Goal: Task Accomplishment & Management: Use online tool/utility

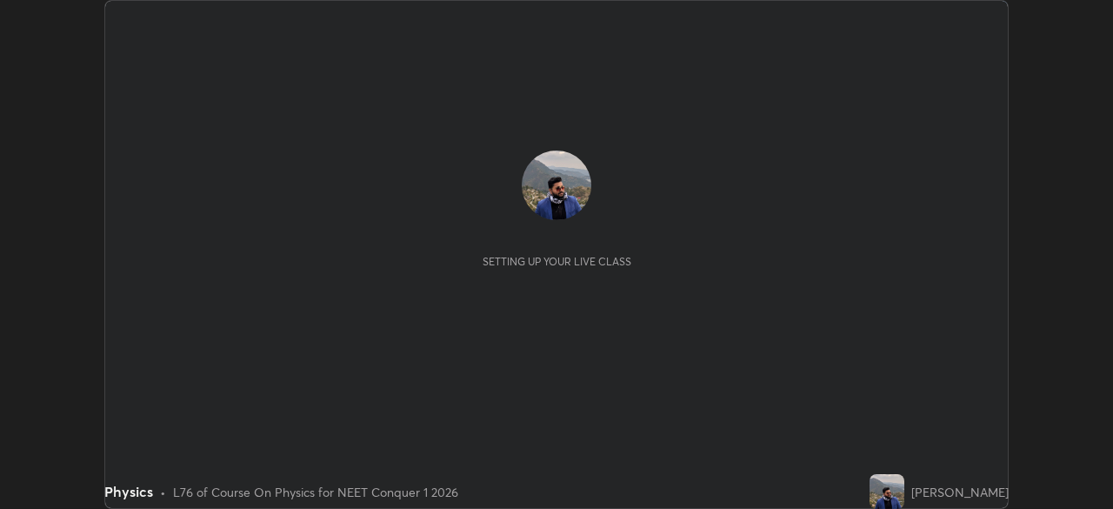
scroll to position [509, 1112]
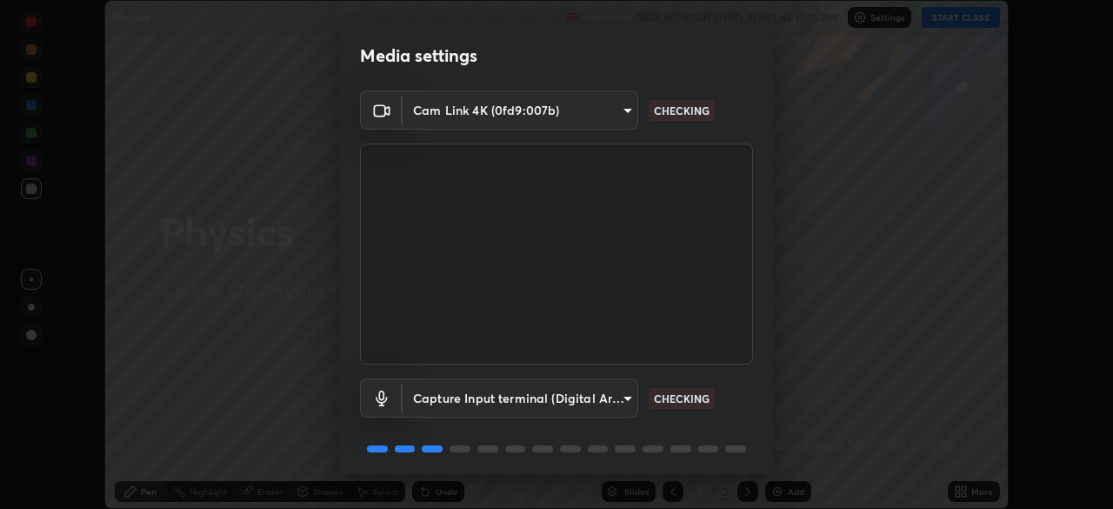
click at [737, 404] on div "Capture Input terminal (Digital Array MIC) (2207:0019) 42e314627296c7be6ac0258a…" at bounding box center [556, 397] width 393 height 39
click at [605, 110] on body "Erase all Physics Recording WAS SCHEDULED TO START AT 12:25 PM Settings START C…" at bounding box center [556, 254] width 1113 height 509
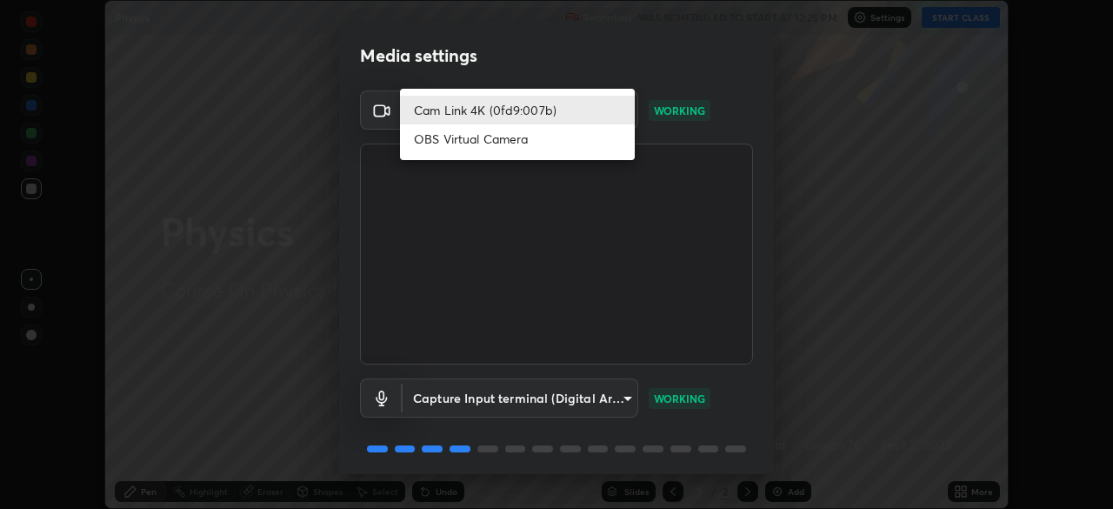
click at [586, 137] on li "OBS Virtual Camera" at bounding box center [517, 138] width 235 height 29
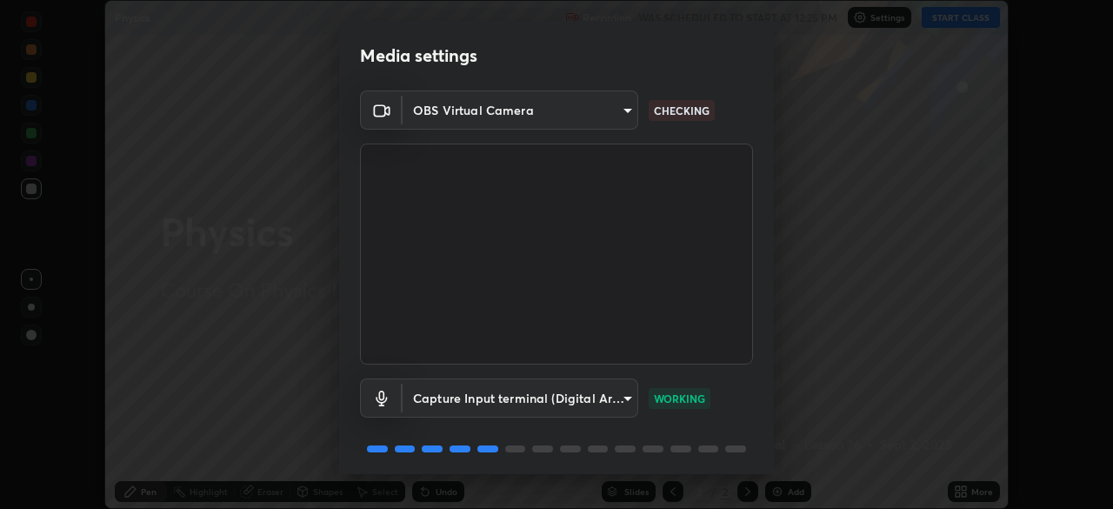
click at [600, 110] on body "Erase all Physics Recording WAS SCHEDULED TO START AT 12:25 PM Settings START C…" at bounding box center [556, 254] width 1113 height 509
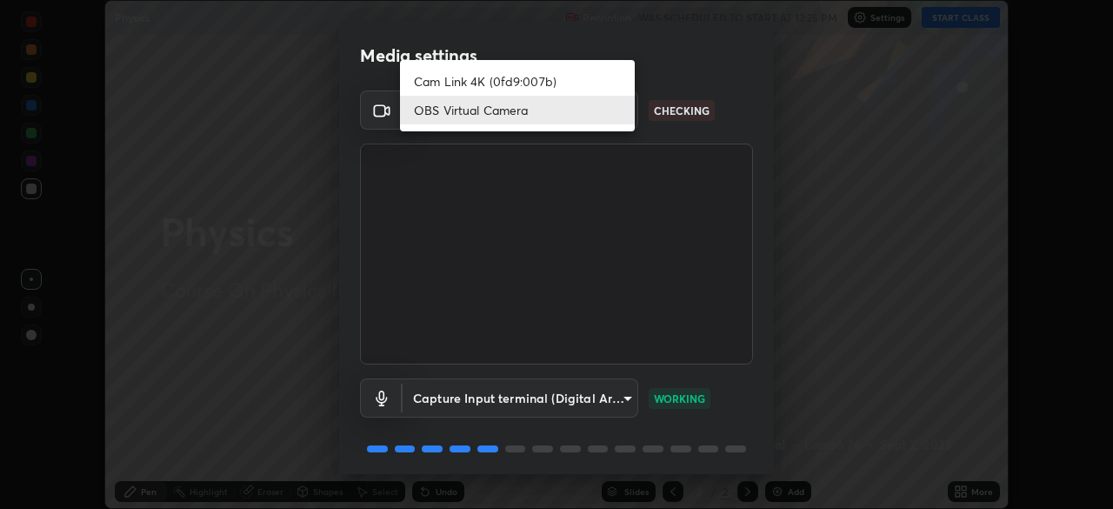
click at [599, 82] on li "Cam Link 4K (0fd9:007b)" at bounding box center [517, 81] width 235 height 29
type input "27fad6ed8d1c956e95d2e902cf0bd6873e21f6df27018c959b7ce0fdc692bc5e"
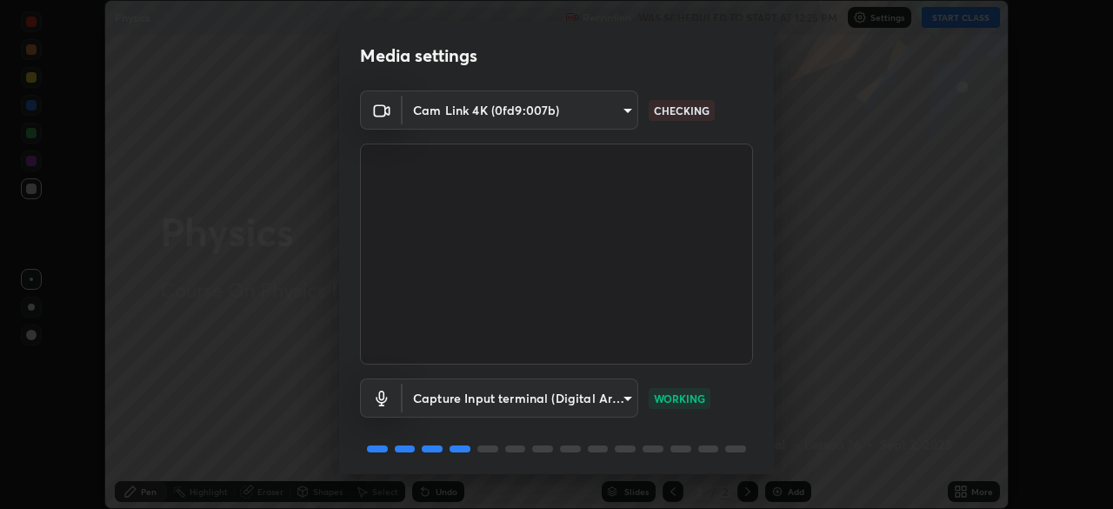
scroll to position [62, 0]
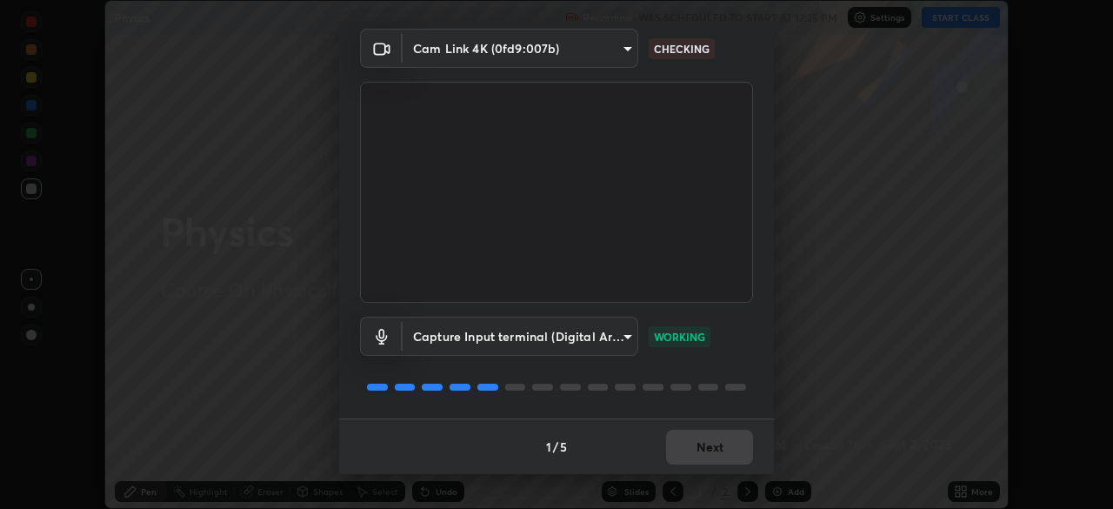
click at [721, 444] on div "1 / 5 Next" at bounding box center [556, 446] width 435 height 56
click at [719, 445] on div "1 / 5 Next" at bounding box center [556, 446] width 435 height 56
click at [718, 449] on div "1 / 5 Next" at bounding box center [556, 446] width 435 height 56
click at [717, 452] on div "1 / 5 Next" at bounding box center [556, 446] width 435 height 56
click at [704, 452] on button "Next" at bounding box center [709, 447] width 87 height 35
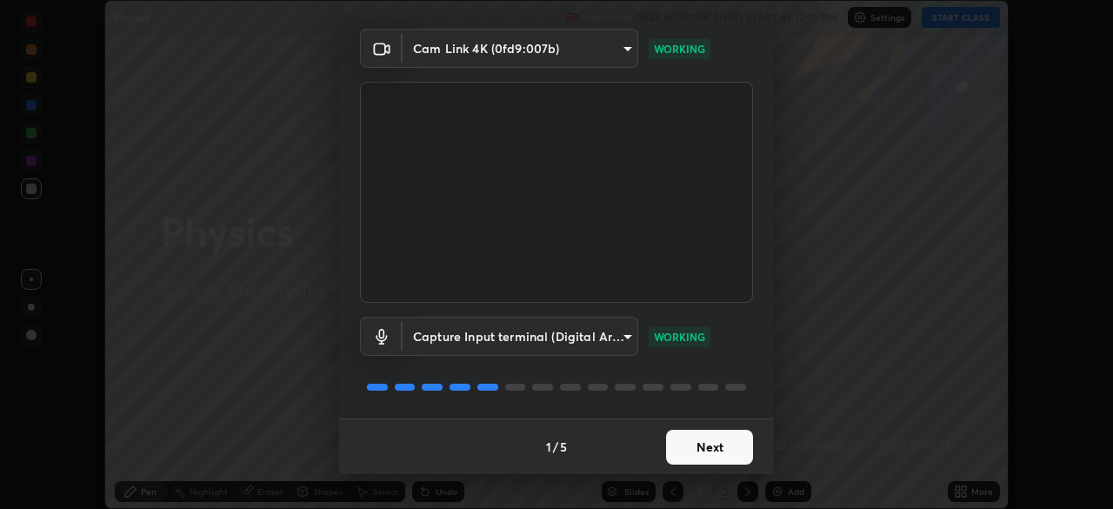
scroll to position [0, 0]
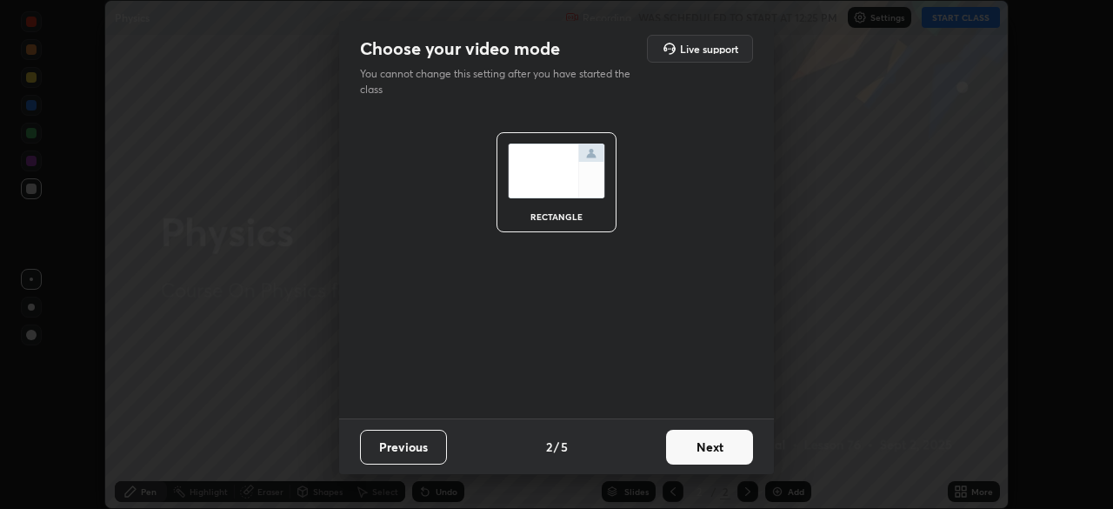
click at [702, 444] on button "Next" at bounding box center [709, 447] width 87 height 35
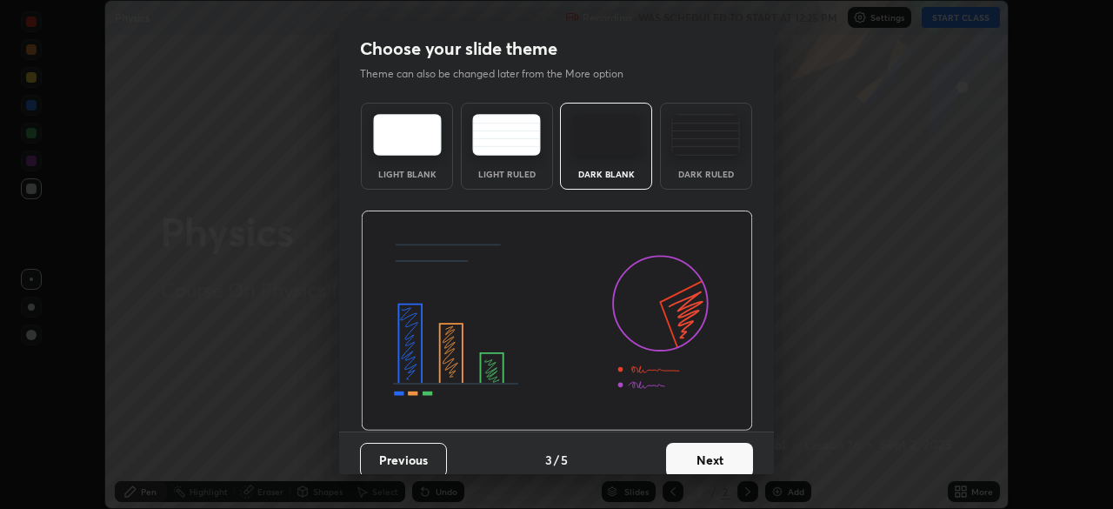
click at [702, 443] on button "Next" at bounding box center [709, 460] width 87 height 35
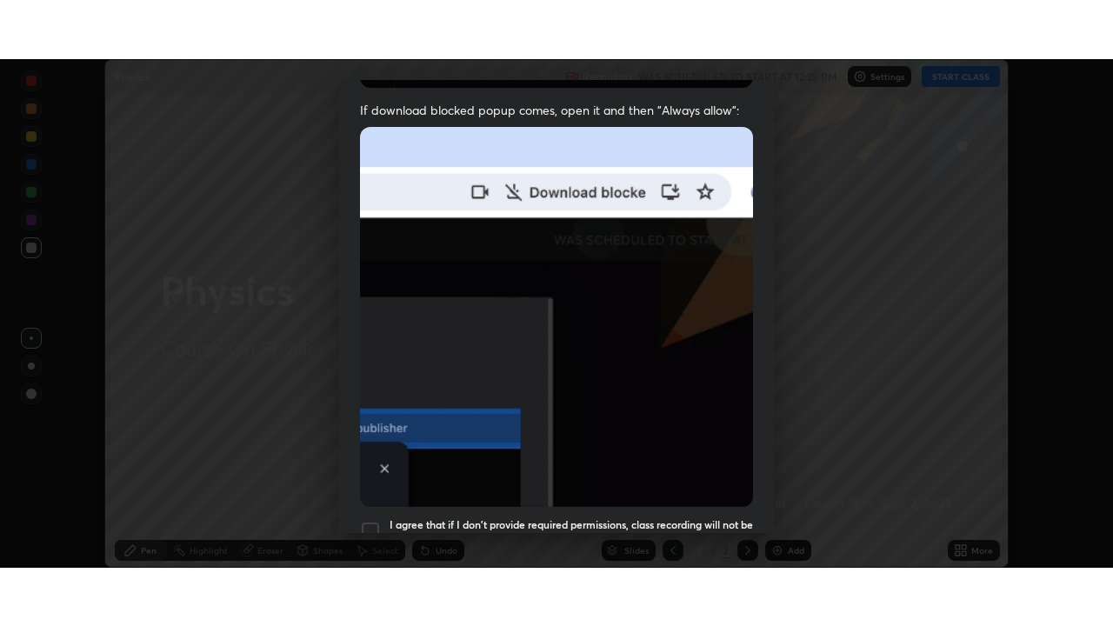
scroll to position [397, 0]
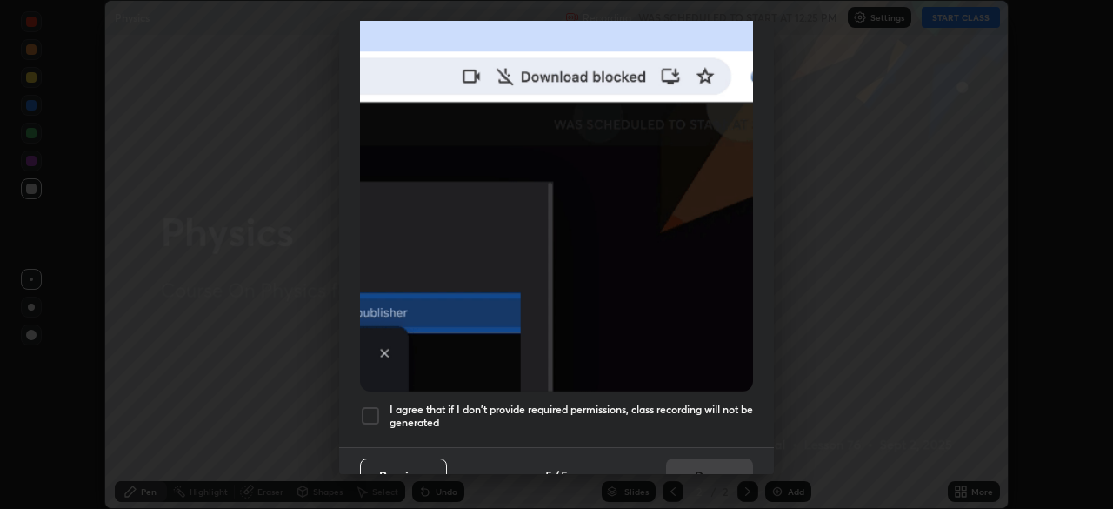
click at [371, 409] on div at bounding box center [370, 415] width 21 height 21
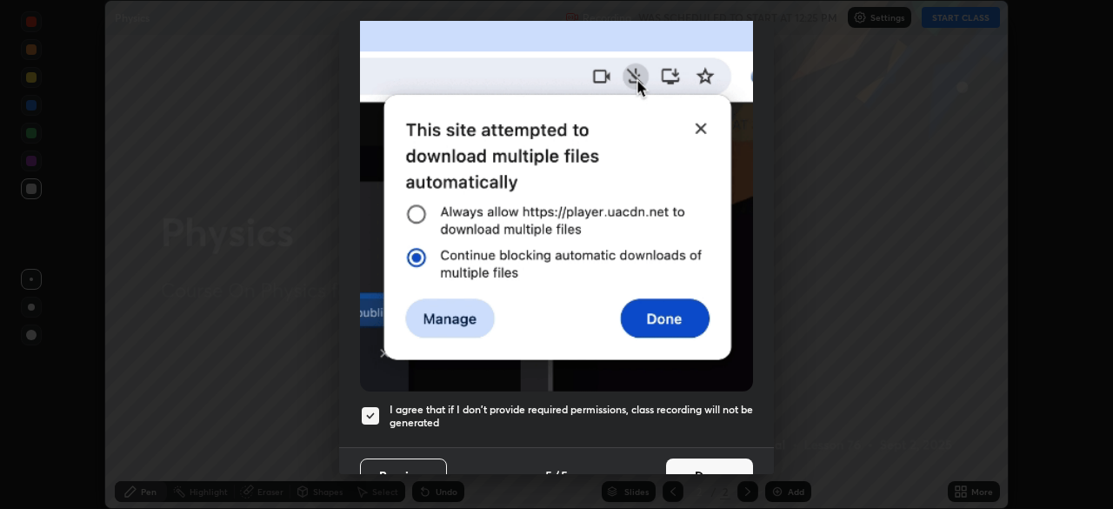
click at [693, 461] on button "Done" at bounding box center [709, 475] width 87 height 35
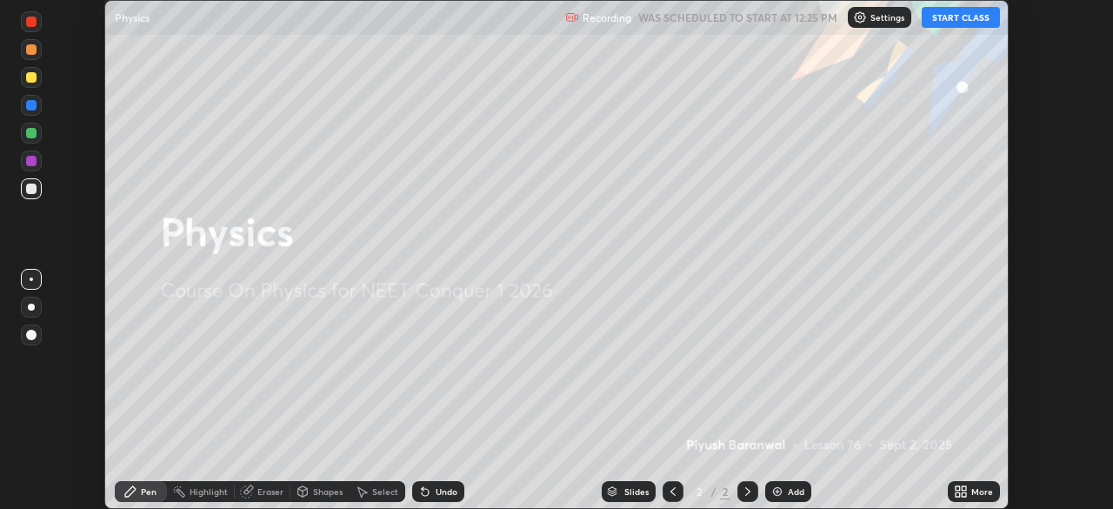
click at [965, 13] on button "START CLASS" at bounding box center [961, 17] width 78 height 21
click at [961, 492] on icon at bounding box center [961, 491] width 14 height 14
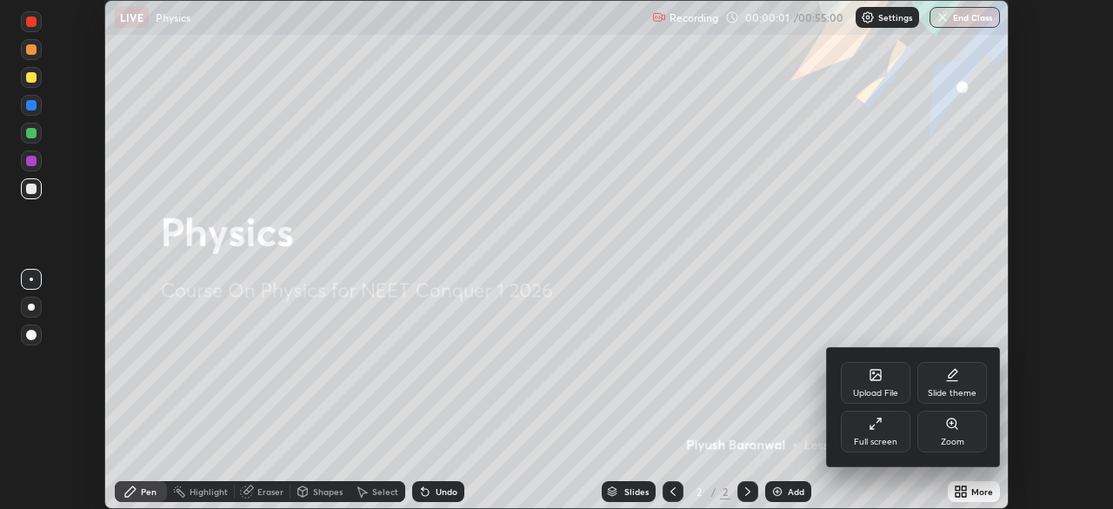
click at [872, 426] on icon at bounding box center [873, 426] width 4 height 4
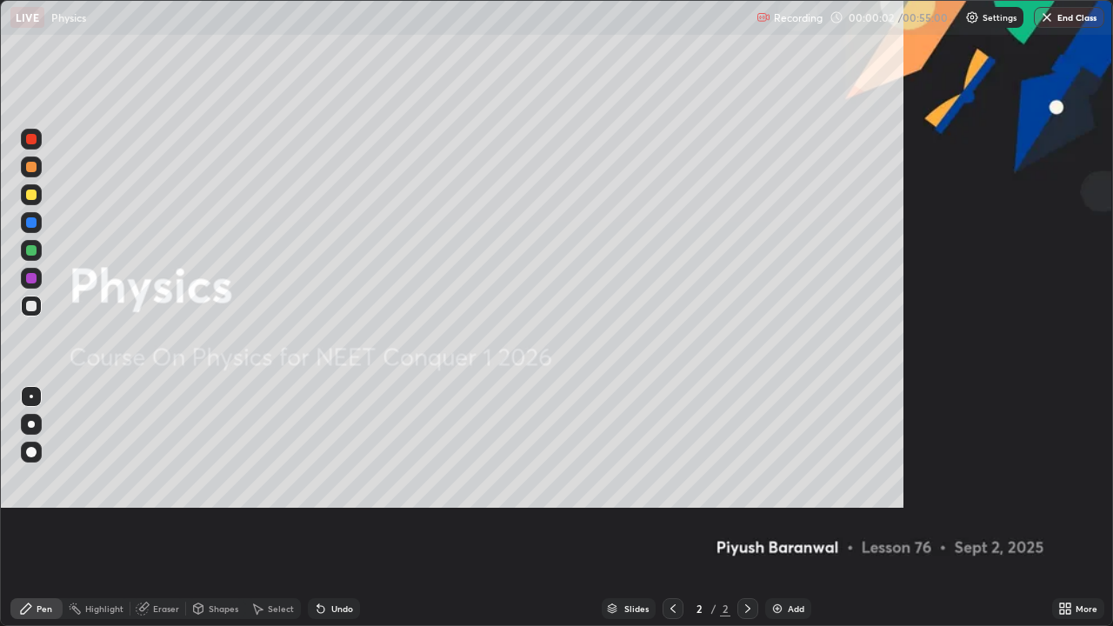
scroll to position [626, 1113]
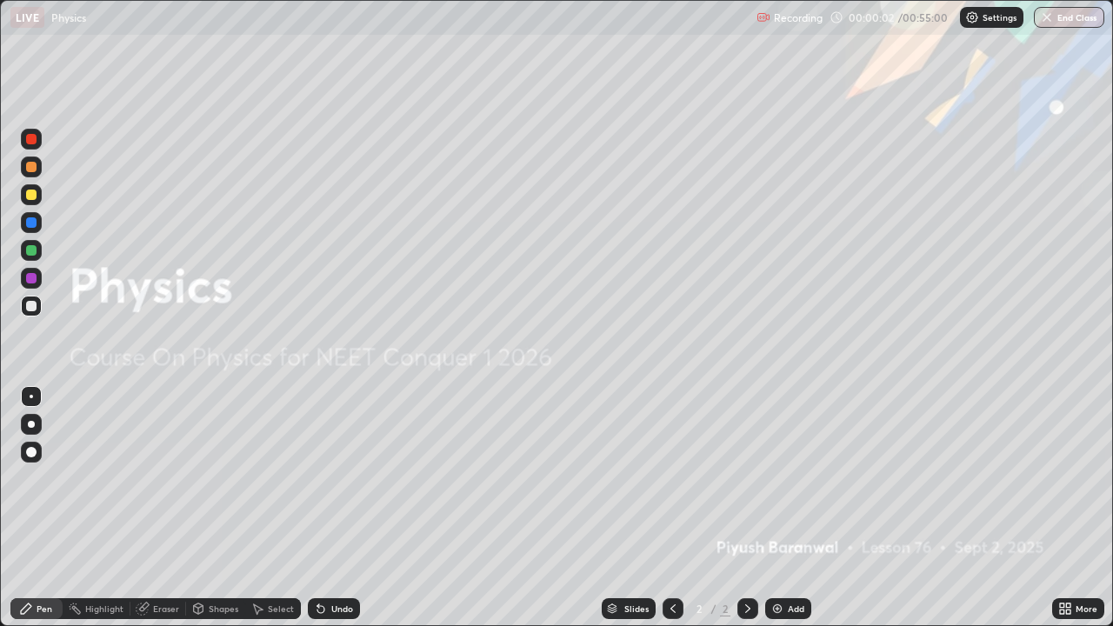
click at [790, 508] on div "Add" at bounding box center [796, 608] width 17 height 9
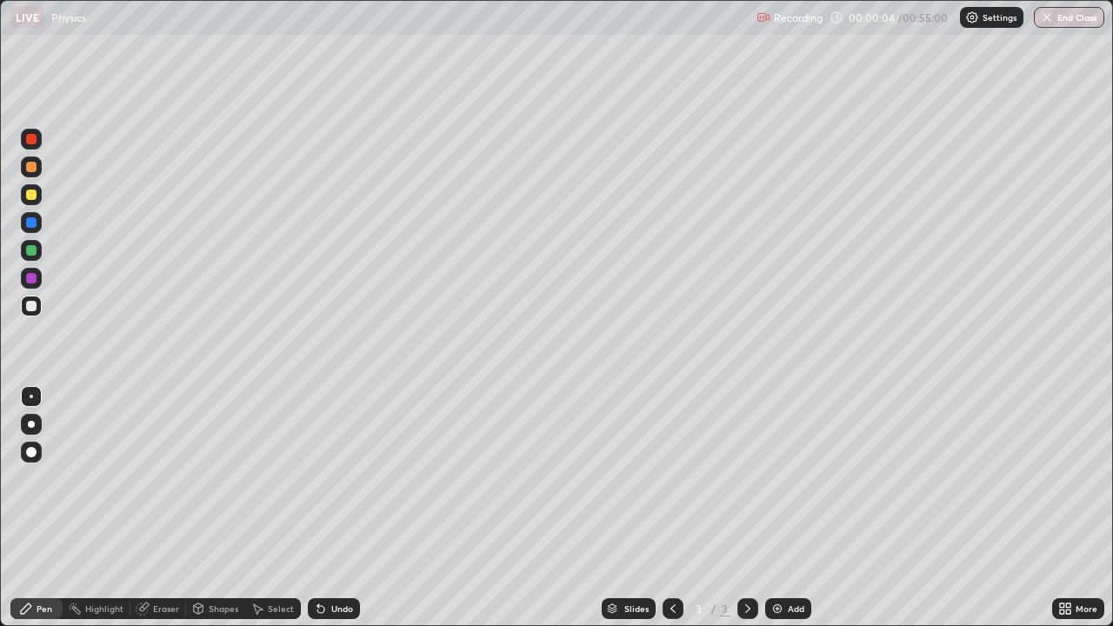
click at [32, 197] on div at bounding box center [31, 195] width 10 height 10
click at [345, 508] on div "Undo" at bounding box center [334, 608] width 52 height 21
click at [343, 508] on div "Undo" at bounding box center [342, 608] width 22 height 9
click at [218, 508] on div "Shapes" at bounding box center [224, 608] width 30 height 9
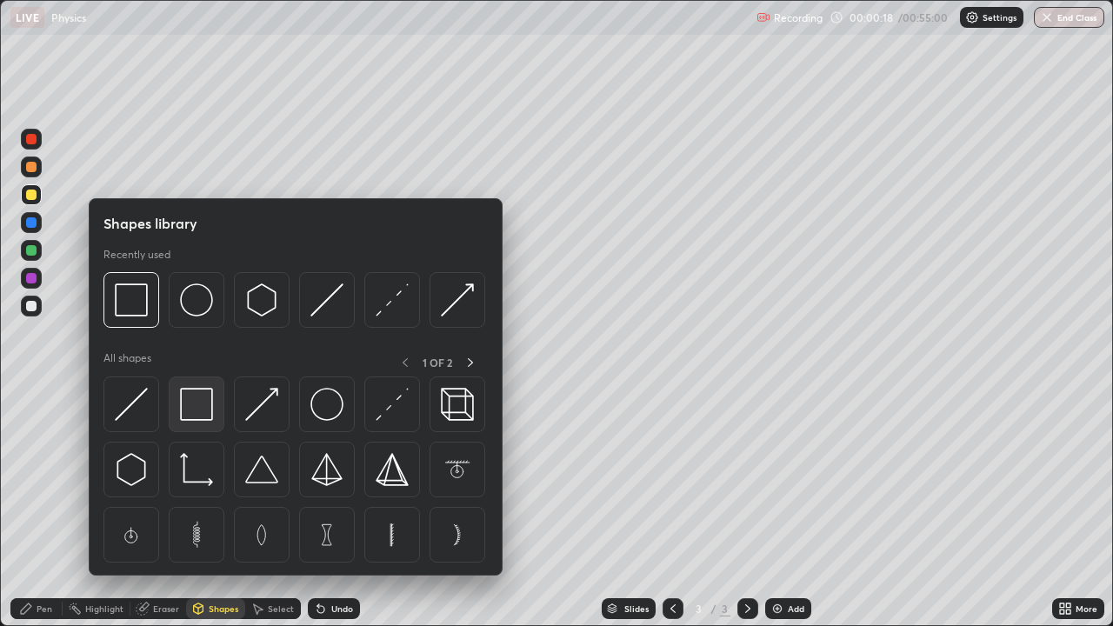
click at [204, 407] on img at bounding box center [196, 404] width 33 height 33
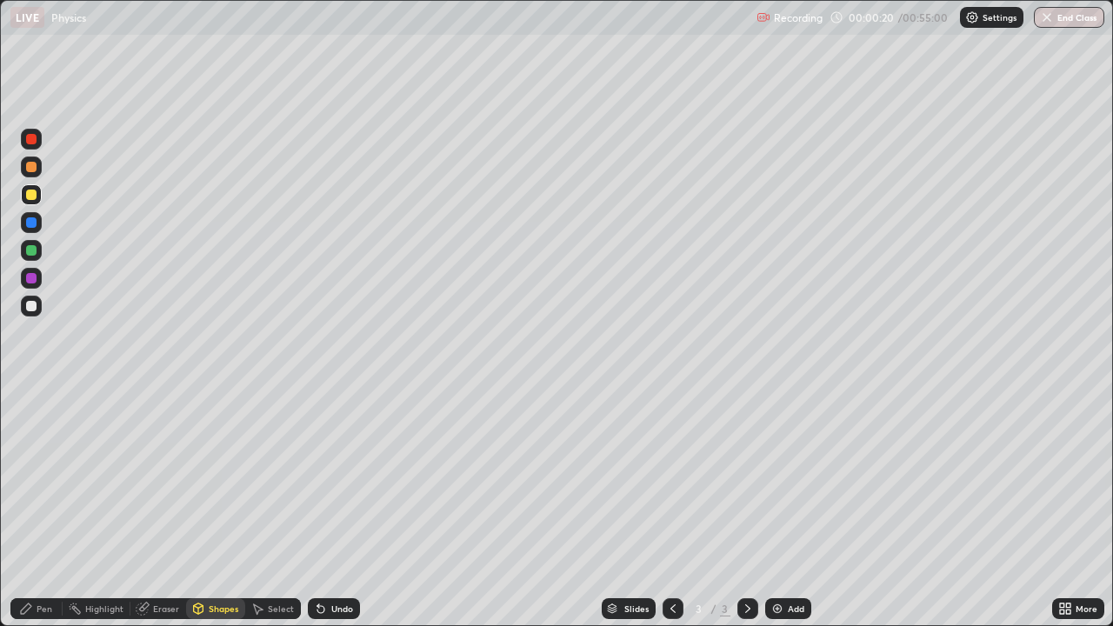
click at [275, 508] on div "Select" at bounding box center [281, 608] width 26 height 9
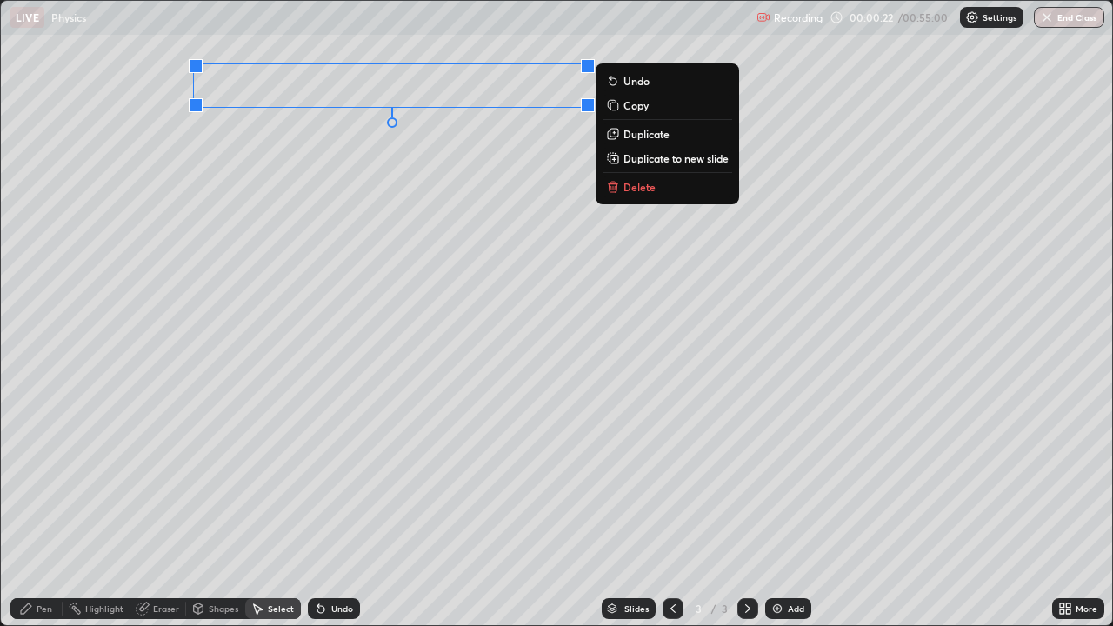
click at [477, 197] on div "0 ° Undo Copy Duplicate Duplicate to new slide Delete" at bounding box center [556, 313] width 1111 height 624
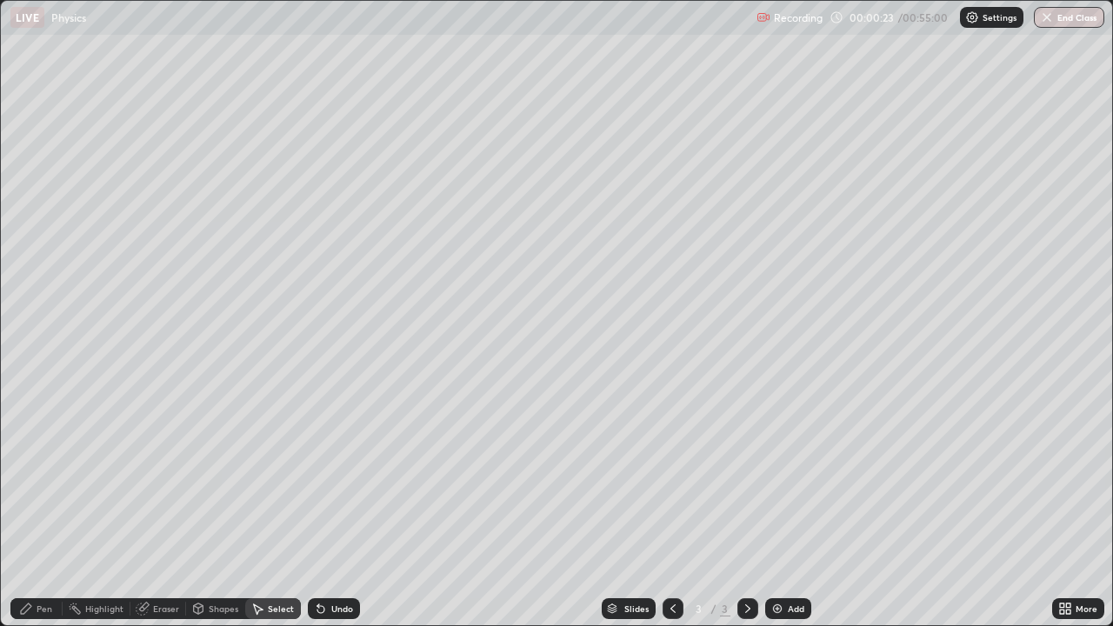
click at [44, 508] on div "Pen" at bounding box center [36, 608] width 52 height 21
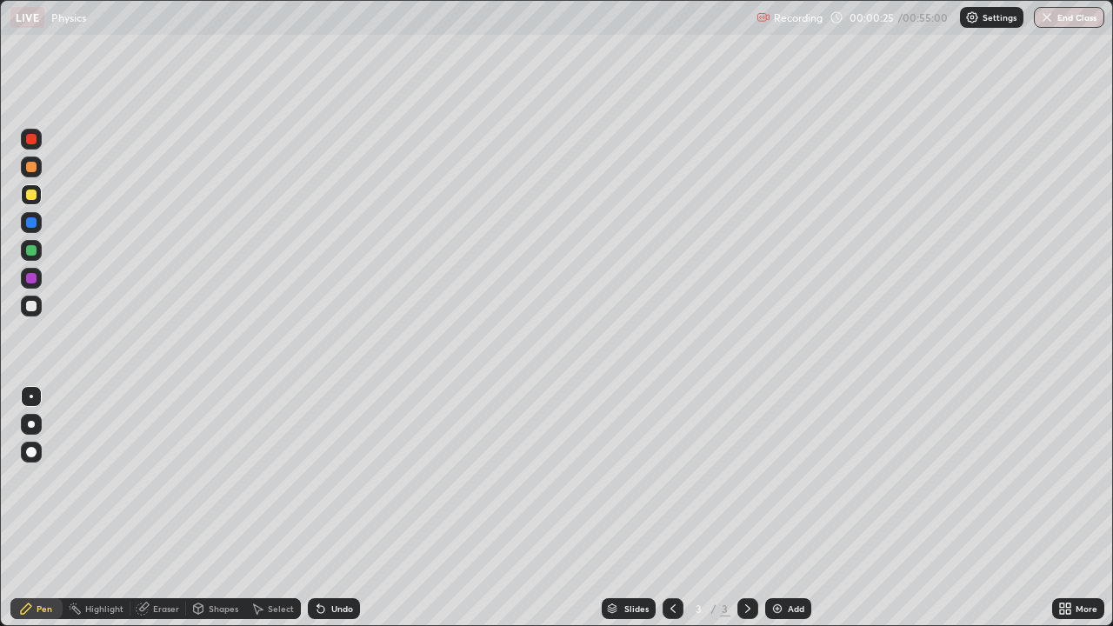
click at [32, 227] on div at bounding box center [31, 222] width 10 height 10
click at [31, 224] on div at bounding box center [31, 222] width 10 height 10
click at [266, 508] on div "Select" at bounding box center [273, 608] width 56 height 21
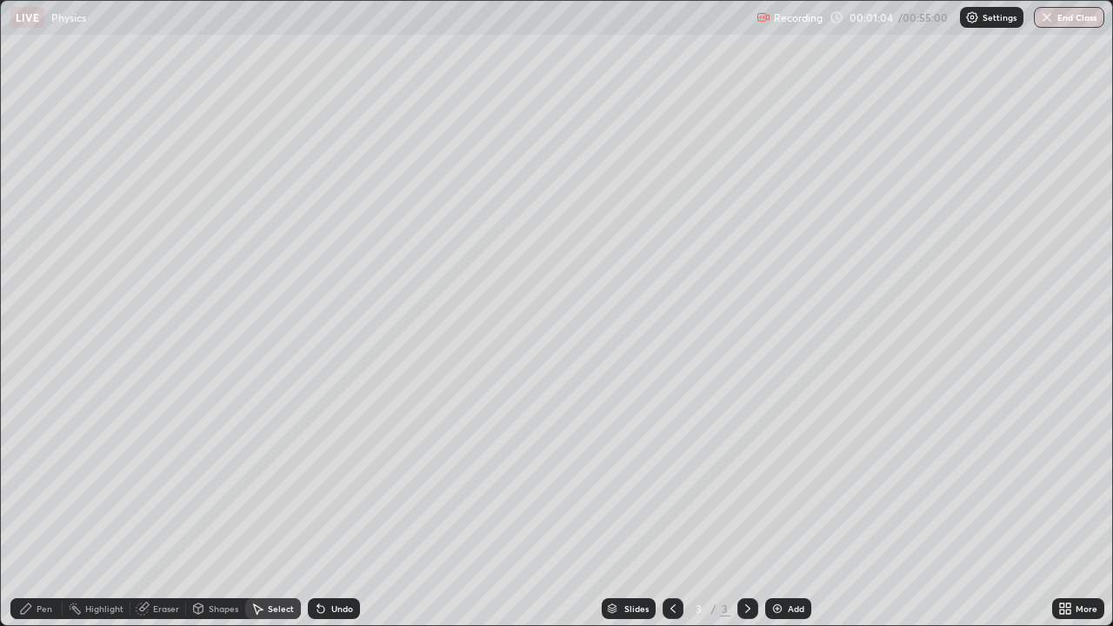
click at [45, 508] on div "Pen" at bounding box center [45, 608] width 16 height 9
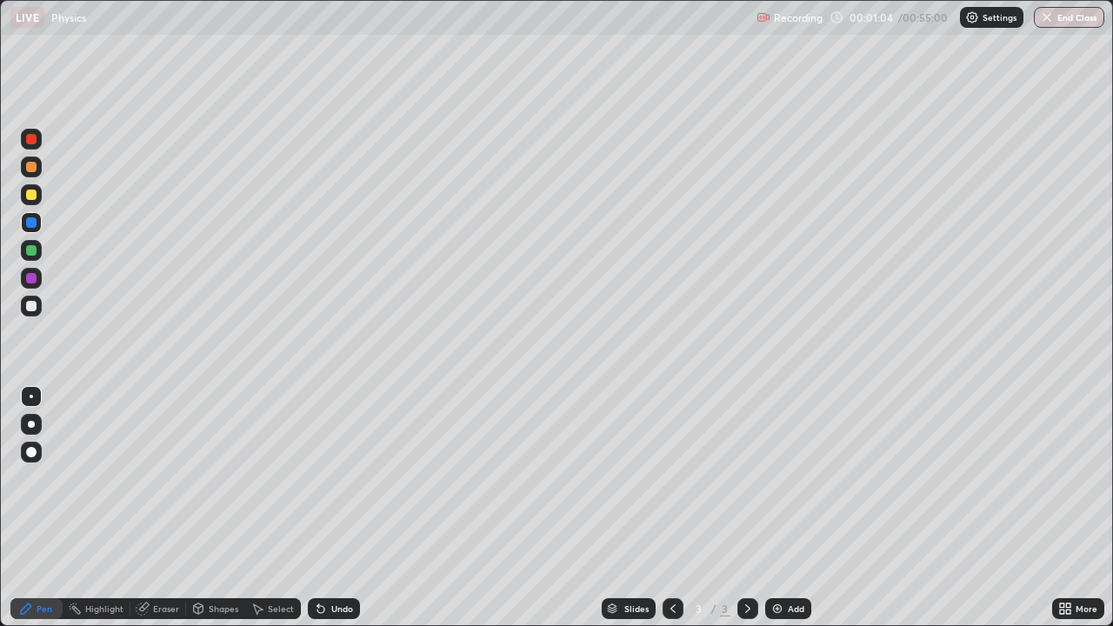
click at [30, 307] on div at bounding box center [31, 306] width 10 height 10
click at [283, 508] on div "Select" at bounding box center [273, 608] width 56 height 21
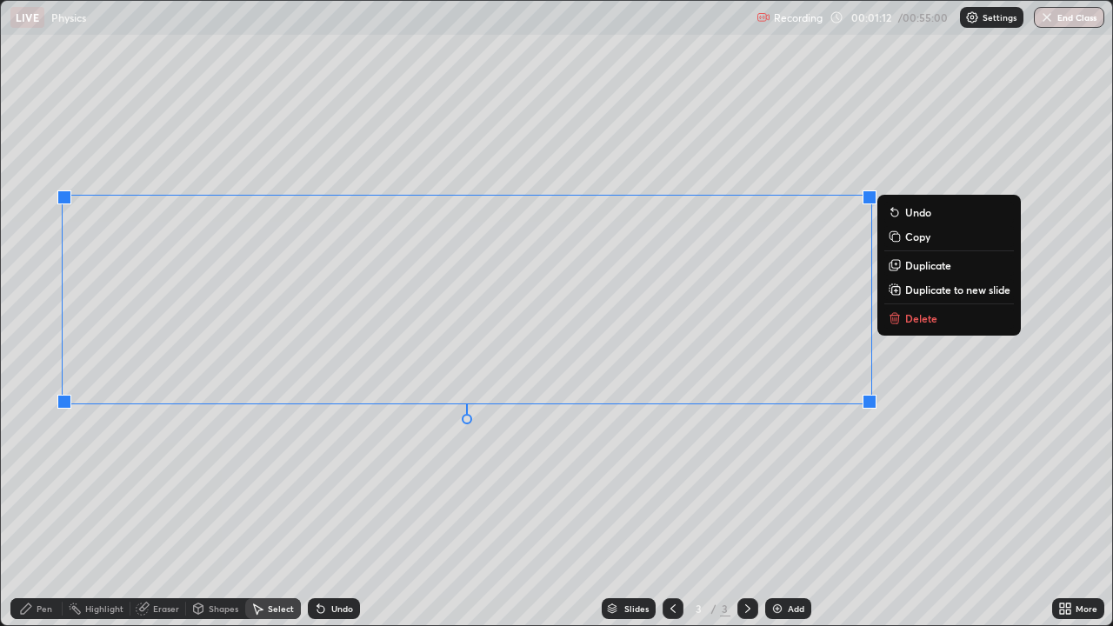
click at [549, 468] on div "0 ° Undo Copy Duplicate Duplicate to new slide Delete" at bounding box center [556, 313] width 1111 height 624
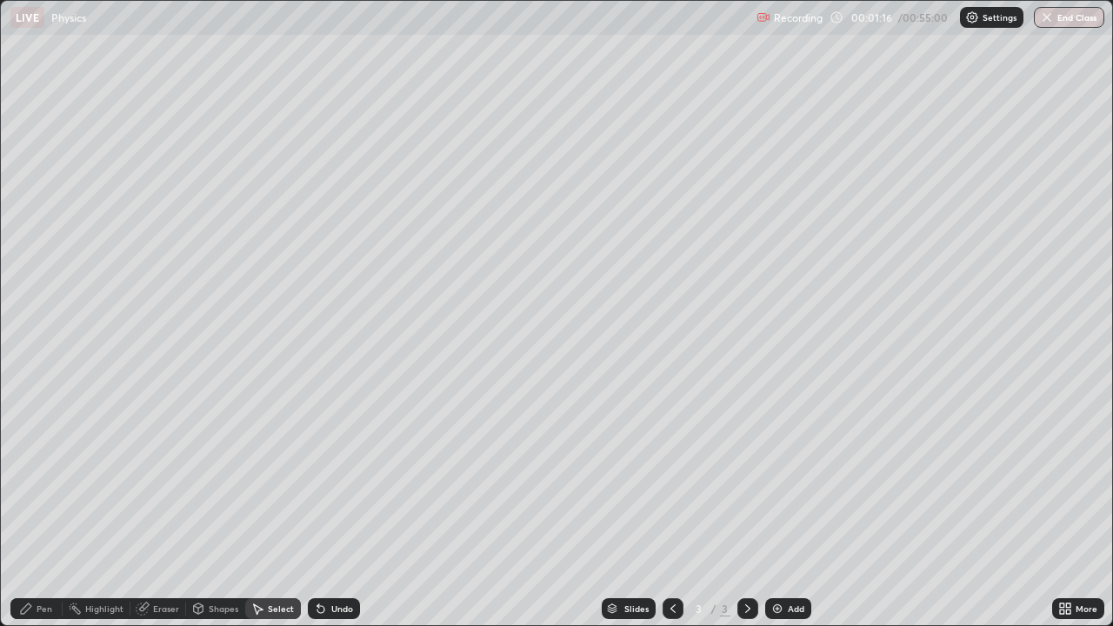
click at [46, 508] on div "Pen" at bounding box center [45, 608] width 16 height 9
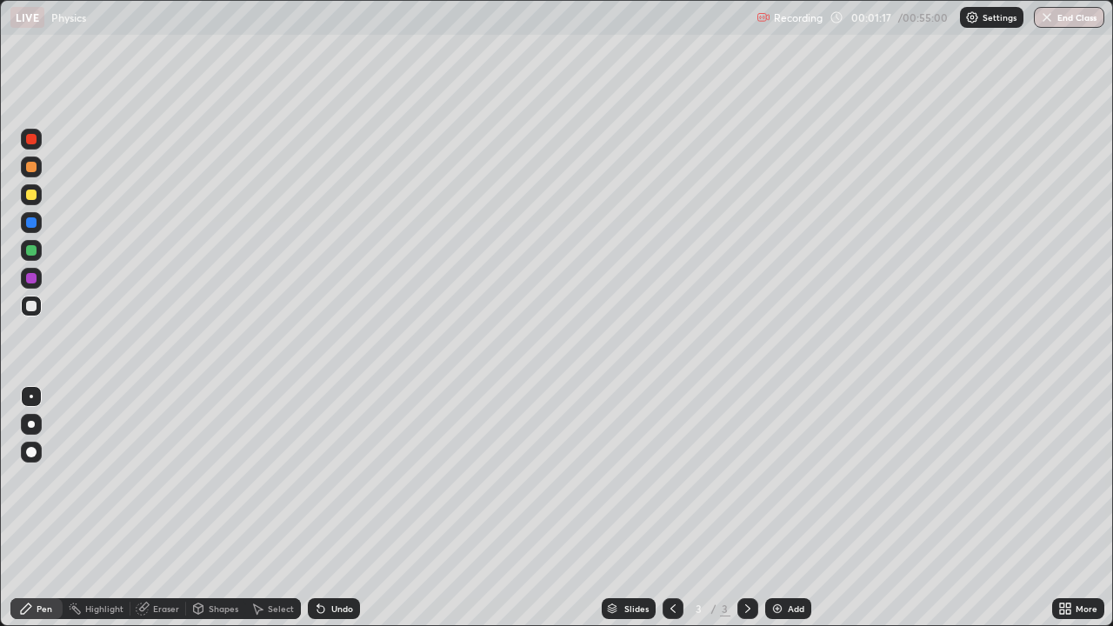
click at [28, 305] on div at bounding box center [31, 306] width 10 height 10
click at [262, 508] on icon at bounding box center [257, 609] width 14 height 14
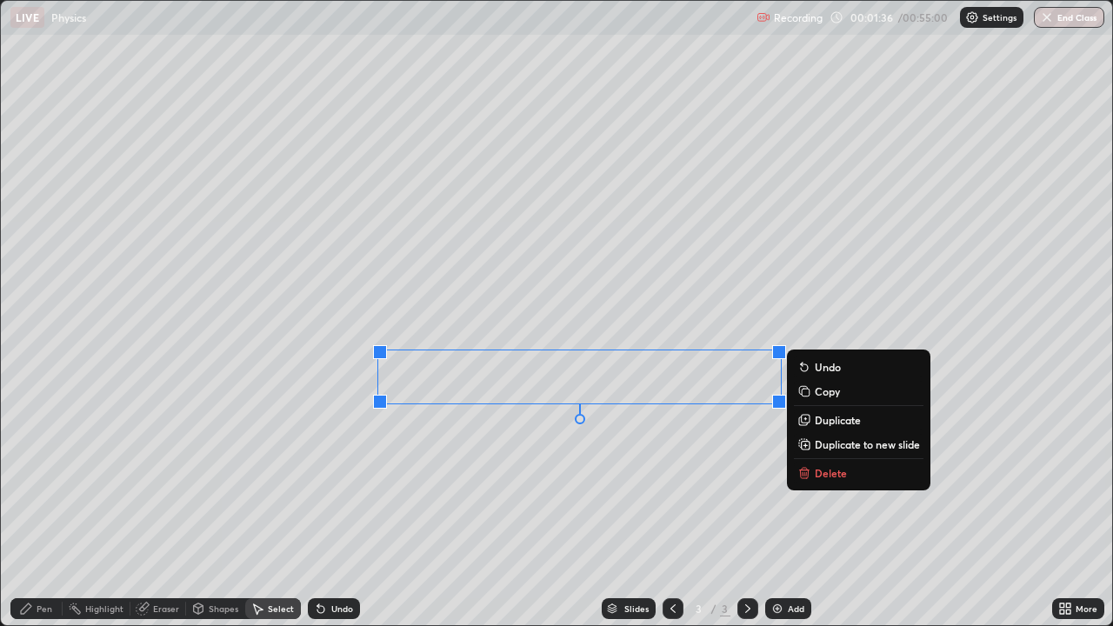
click at [815, 466] on p "Delete" at bounding box center [831, 473] width 32 height 14
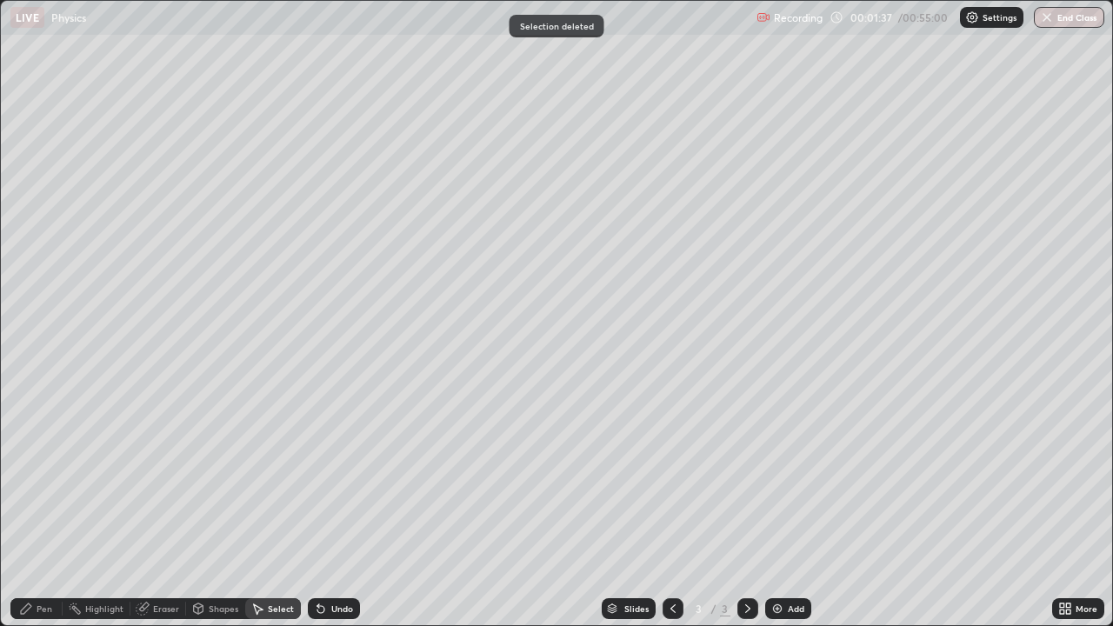
click at [42, 508] on div "Pen" at bounding box center [45, 608] width 16 height 9
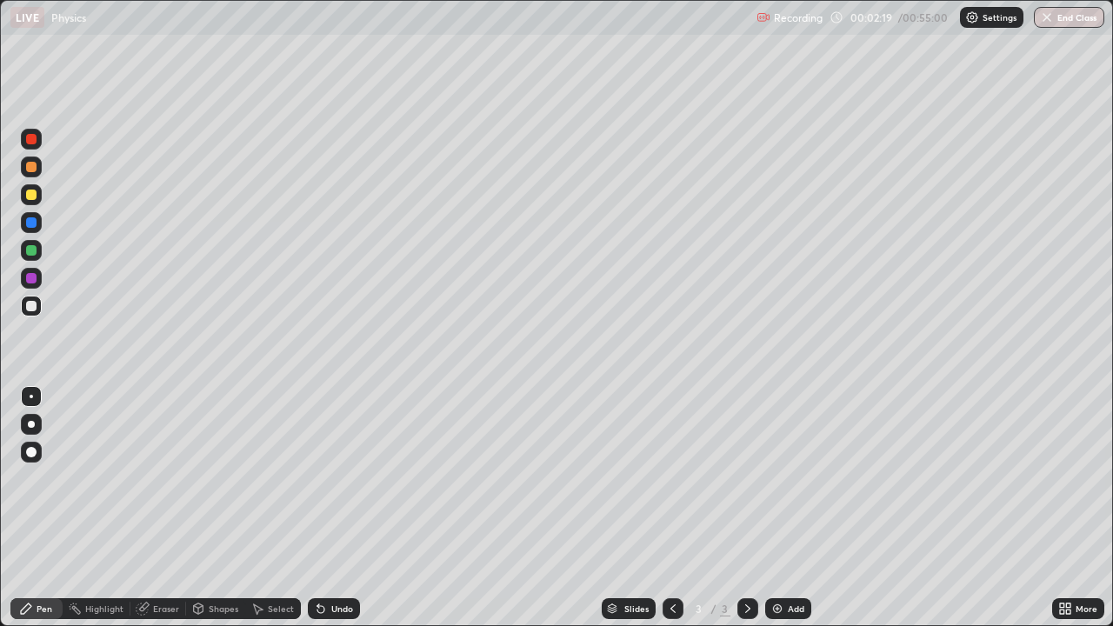
click at [32, 193] on div at bounding box center [31, 195] width 10 height 10
click at [31, 307] on div at bounding box center [31, 306] width 10 height 10
click at [272, 508] on div "Select" at bounding box center [281, 608] width 26 height 9
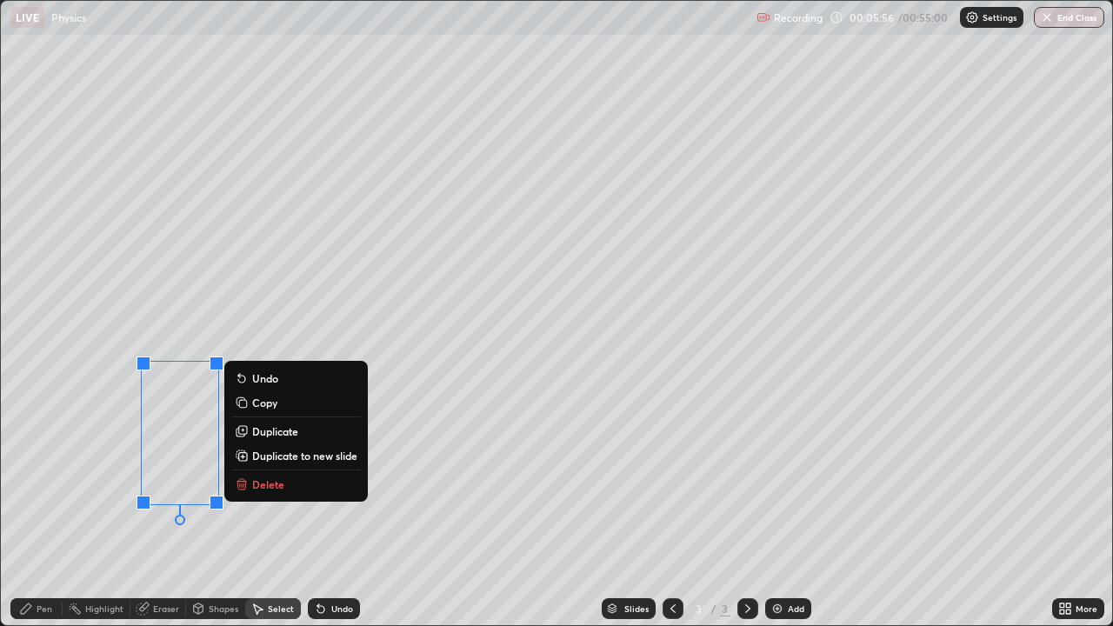
click at [262, 483] on p "Delete" at bounding box center [268, 484] width 32 height 14
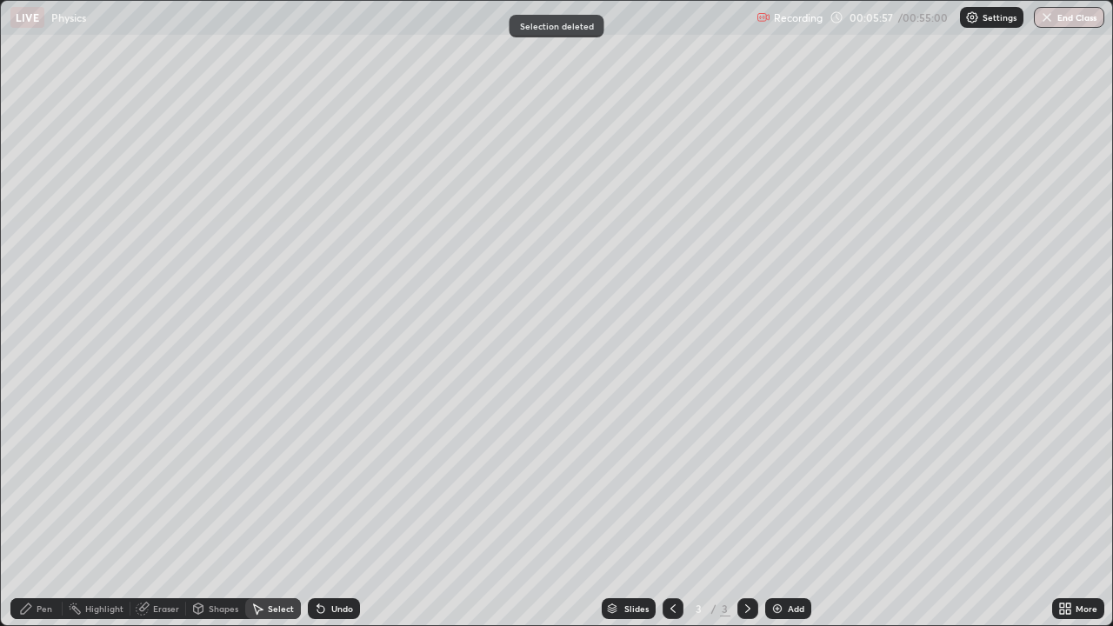
click at [25, 508] on icon at bounding box center [26, 609] width 10 height 10
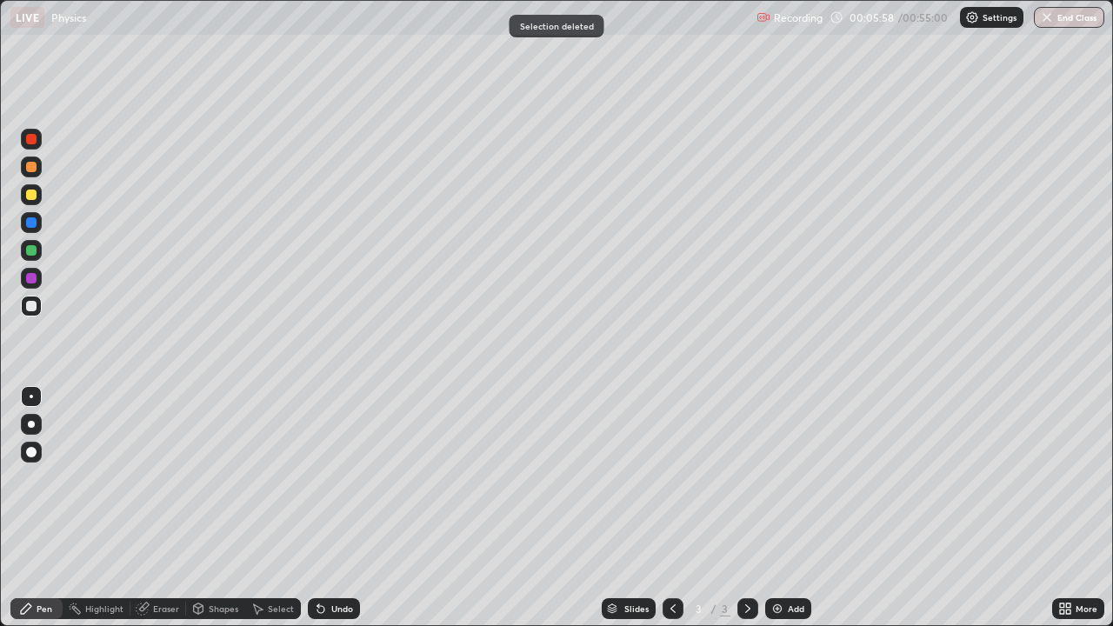
click at [33, 197] on div at bounding box center [31, 195] width 10 height 10
click at [782, 508] on img at bounding box center [778, 609] width 14 height 14
click at [38, 223] on div at bounding box center [31, 222] width 21 height 21
click at [32, 197] on div at bounding box center [31, 195] width 10 height 10
click at [350, 508] on div "Undo" at bounding box center [334, 608] width 52 height 21
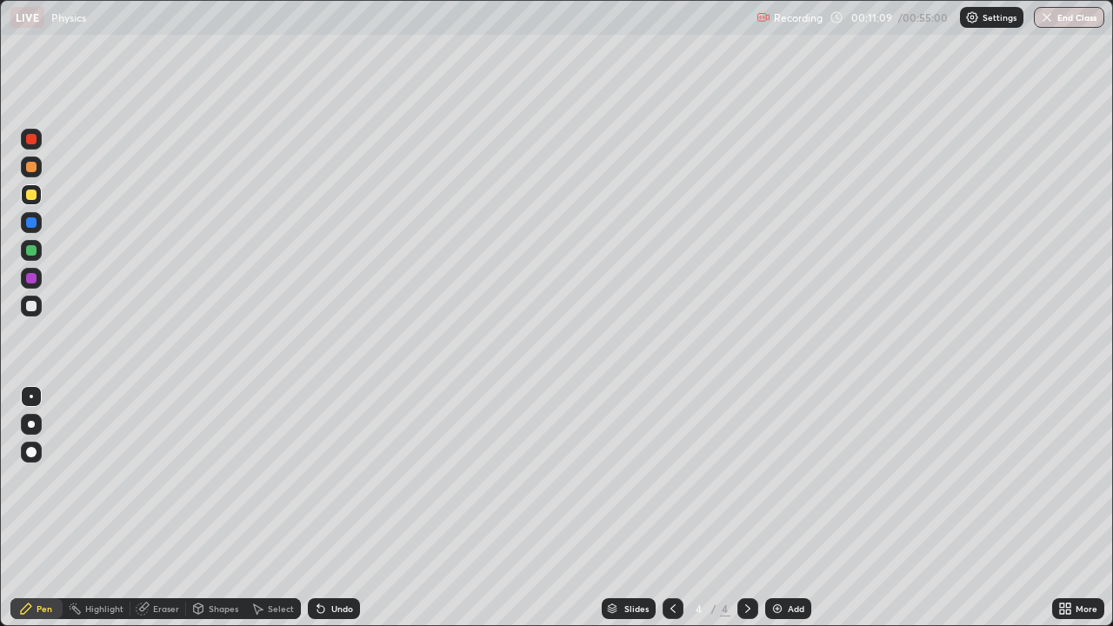
click at [159, 508] on div "Eraser" at bounding box center [166, 608] width 26 height 9
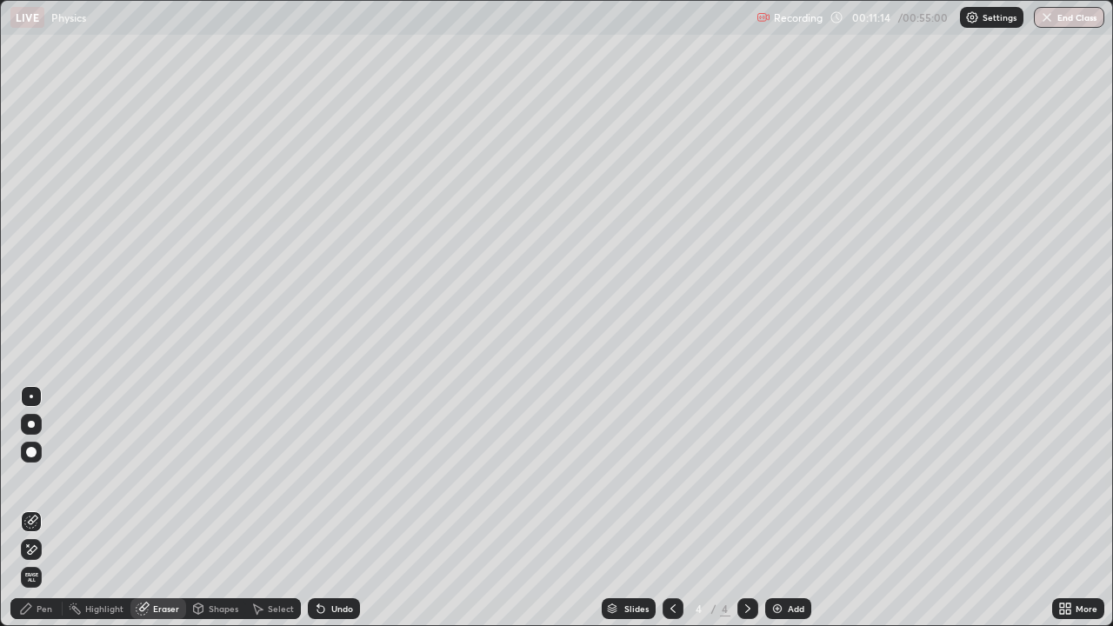
click at [46, 508] on div "Pen" at bounding box center [36, 608] width 52 height 21
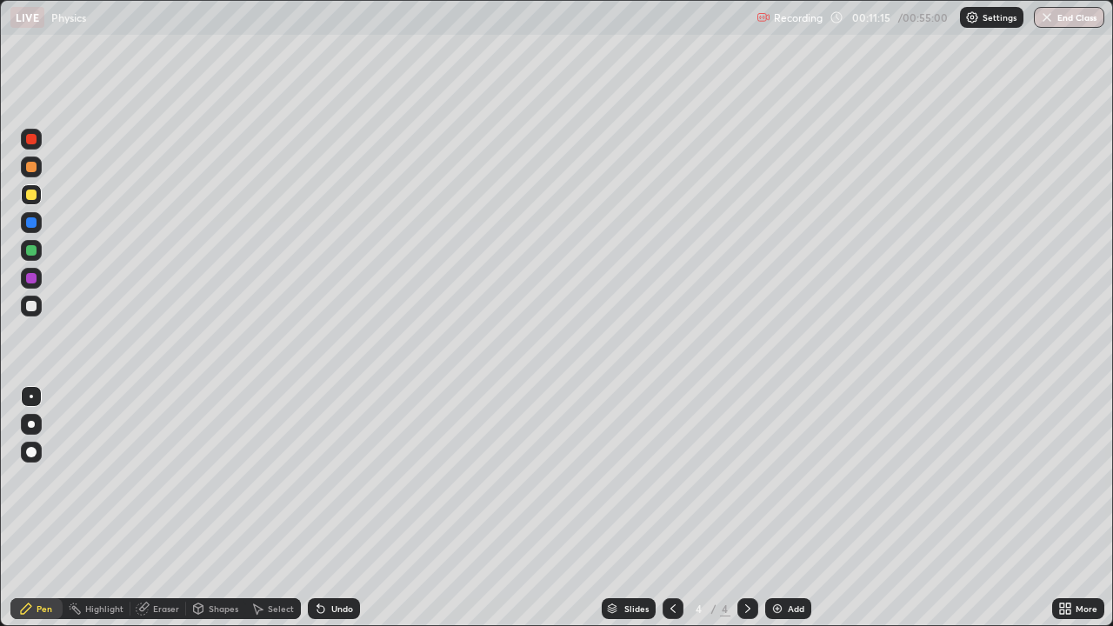
click at [30, 196] on div at bounding box center [31, 195] width 10 height 10
click at [157, 508] on div "Eraser" at bounding box center [166, 608] width 26 height 9
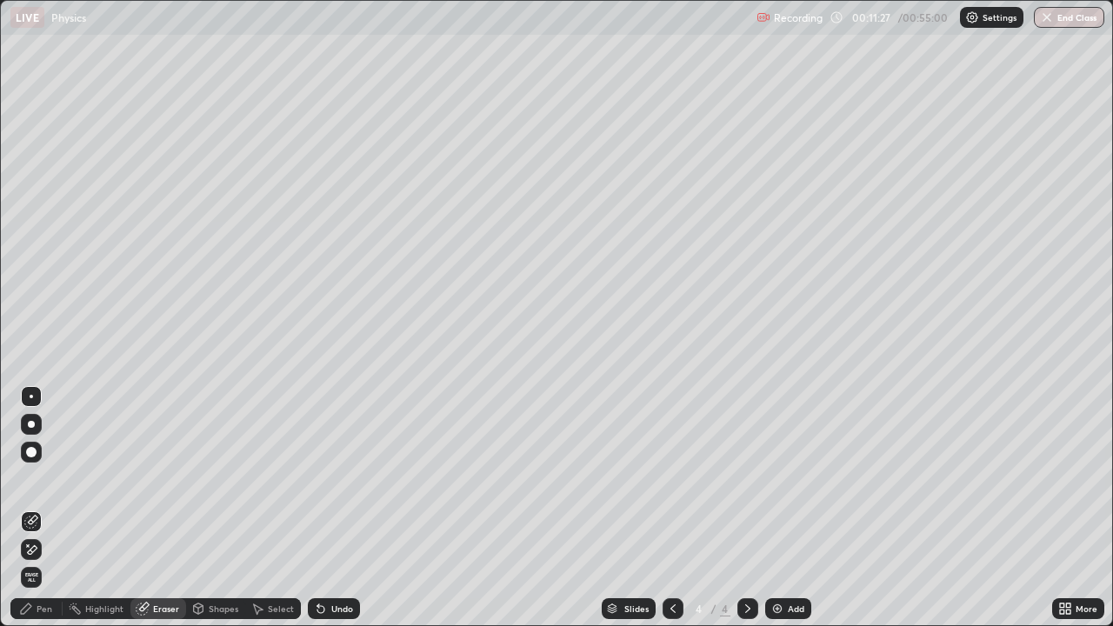
click at [44, 508] on div "Pen" at bounding box center [45, 608] width 16 height 9
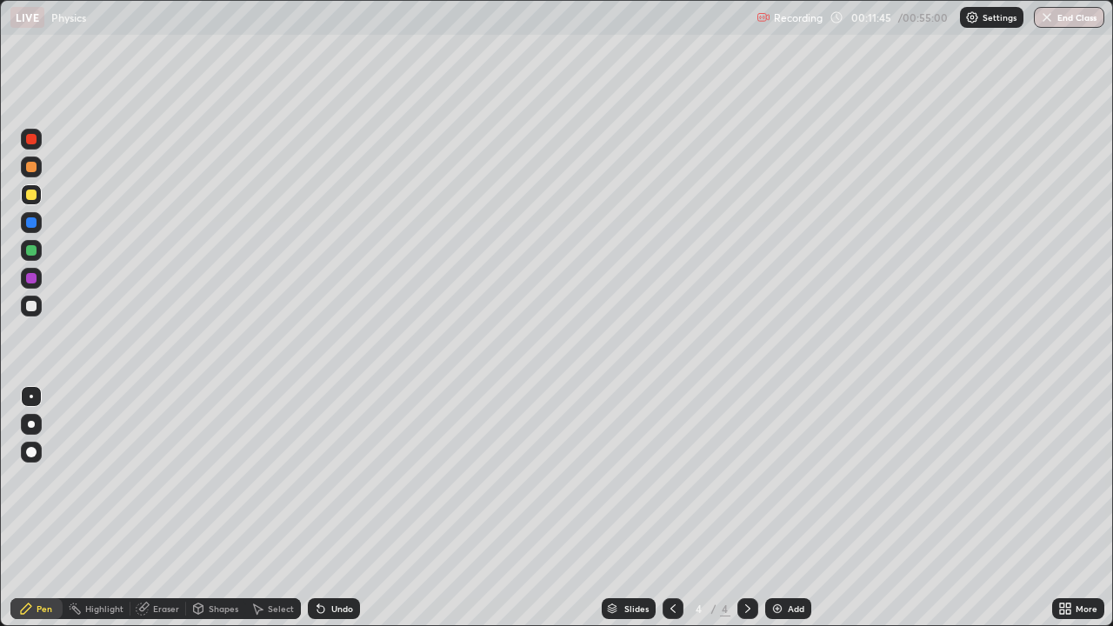
click at [30, 310] on div at bounding box center [31, 306] width 10 height 10
click at [282, 508] on div "Select" at bounding box center [281, 608] width 26 height 9
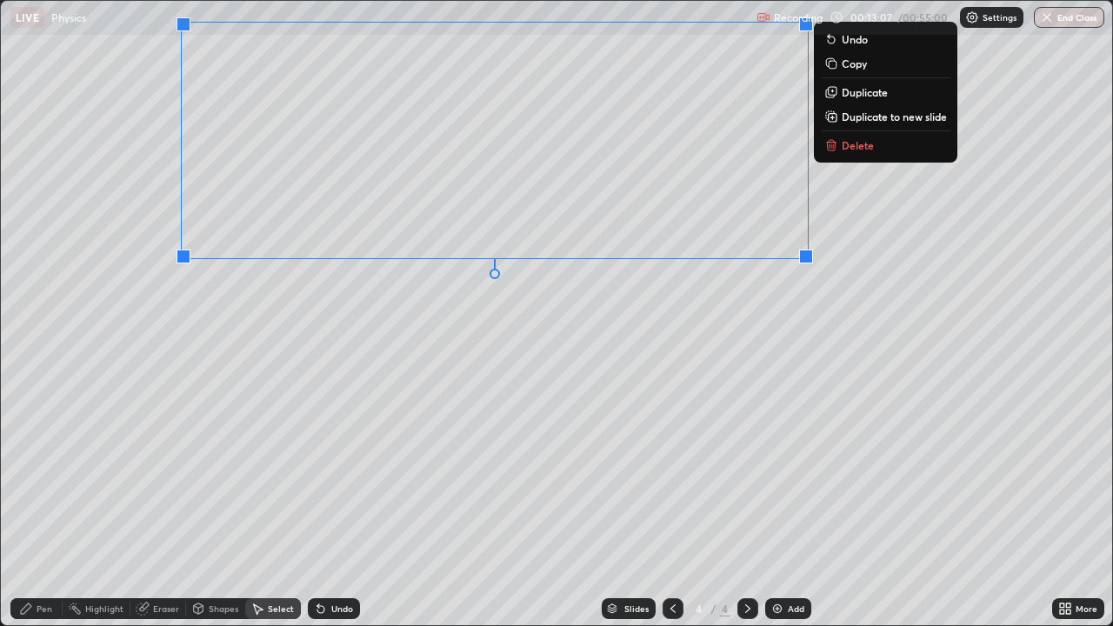
click at [366, 407] on div "0 ° Undo Copy Duplicate Duplicate to new slide Delete" at bounding box center [556, 313] width 1111 height 624
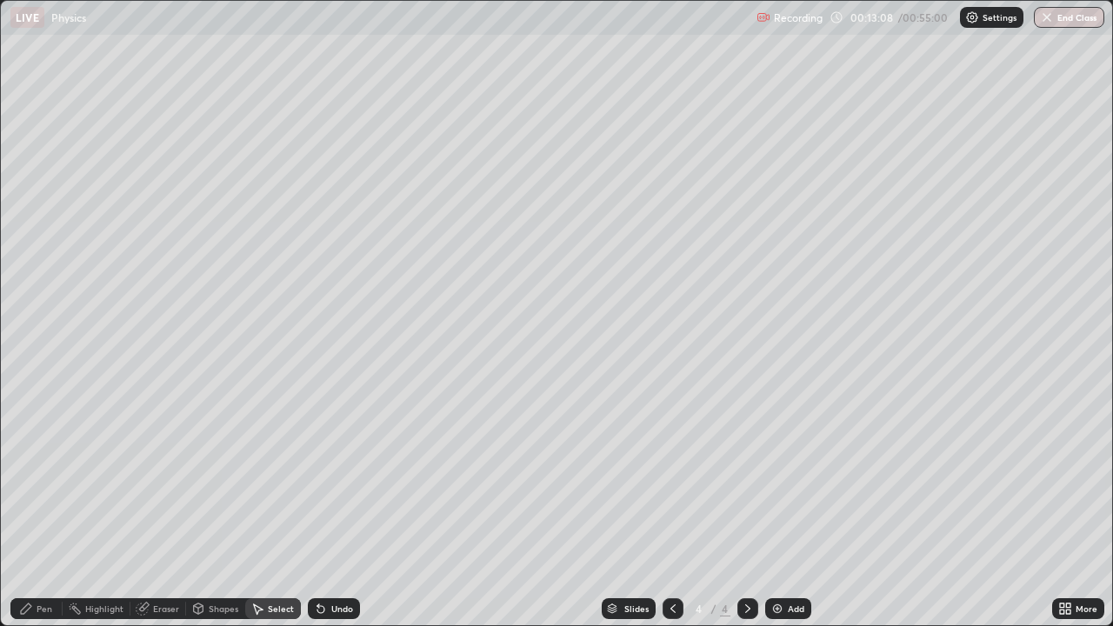
click at [42, 508] on div "Pen" at bounding box center [36, 608] width 52 height 21
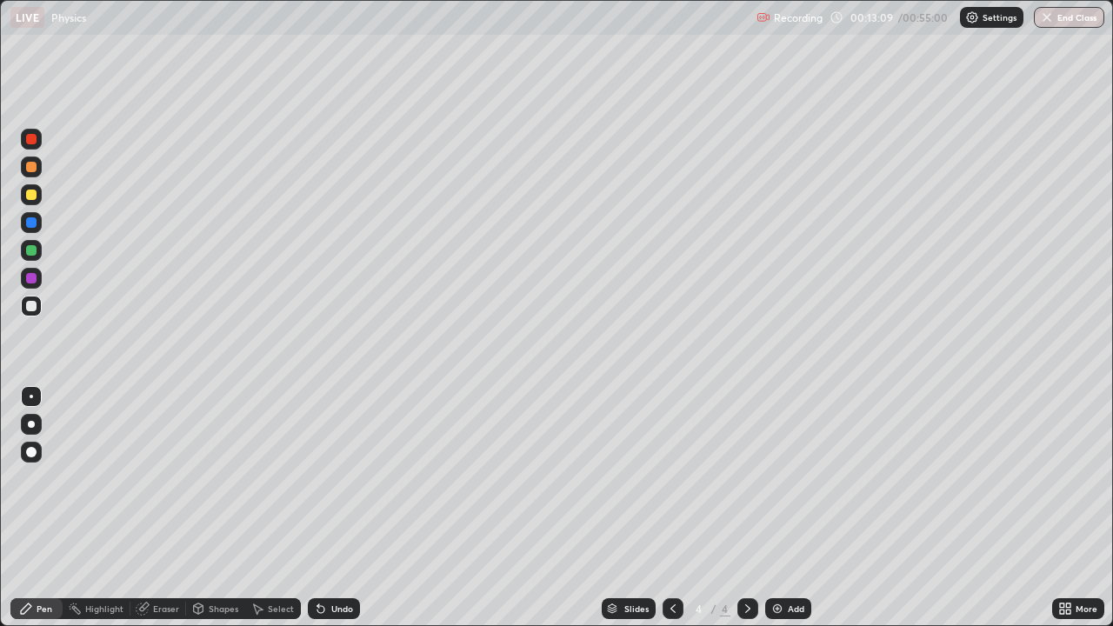
click at [33, 219] on div at bounding box center [31, 222] width 10 height 10
click at [30, 197] on div at bounding box center [31, 195] width 10 height 10
click at [30, 168] on div at bounding box center [31, 167] width 10 height 10
click at [30, 310] on div at bounding box center [31, 306] width 10 height 10
click at [35, 197] on div at bounding box center [31, 195] width 10 height 10
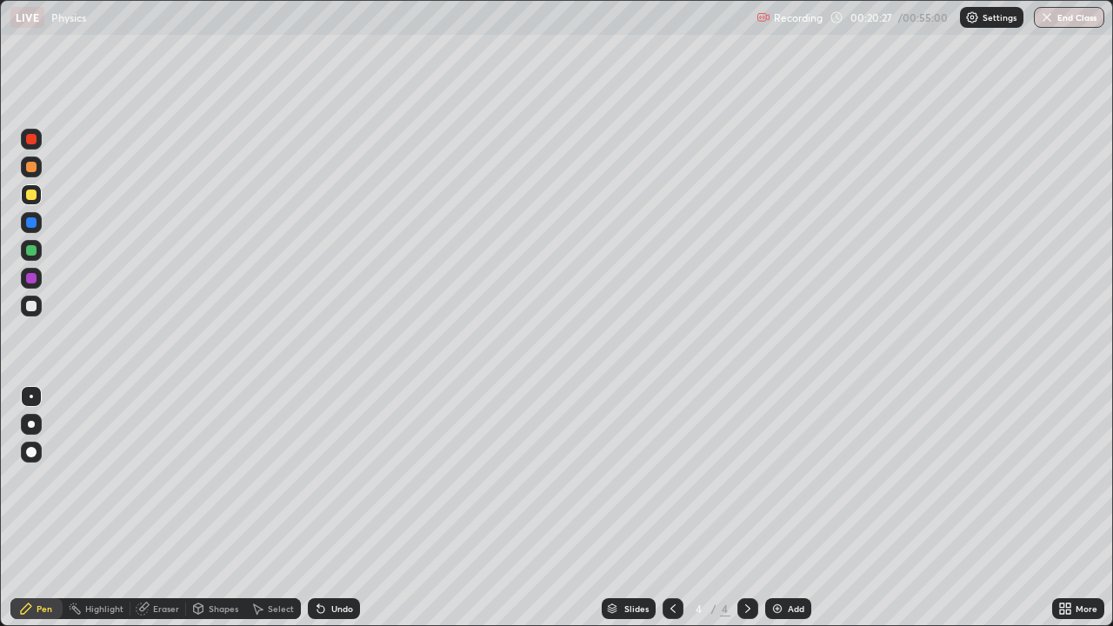
click at [792, 508] on div "Add" at bounding box center [796, 608] width 17 height 9
click at [28, 306] on div at bounding box center [31, 306] width 10 height 10
click at [30, 193] on div at bounding box center [31, 195] width 10 height 10
click at [265, 508] on div "Select" at bounding box center [273, 608] width 56 height 21
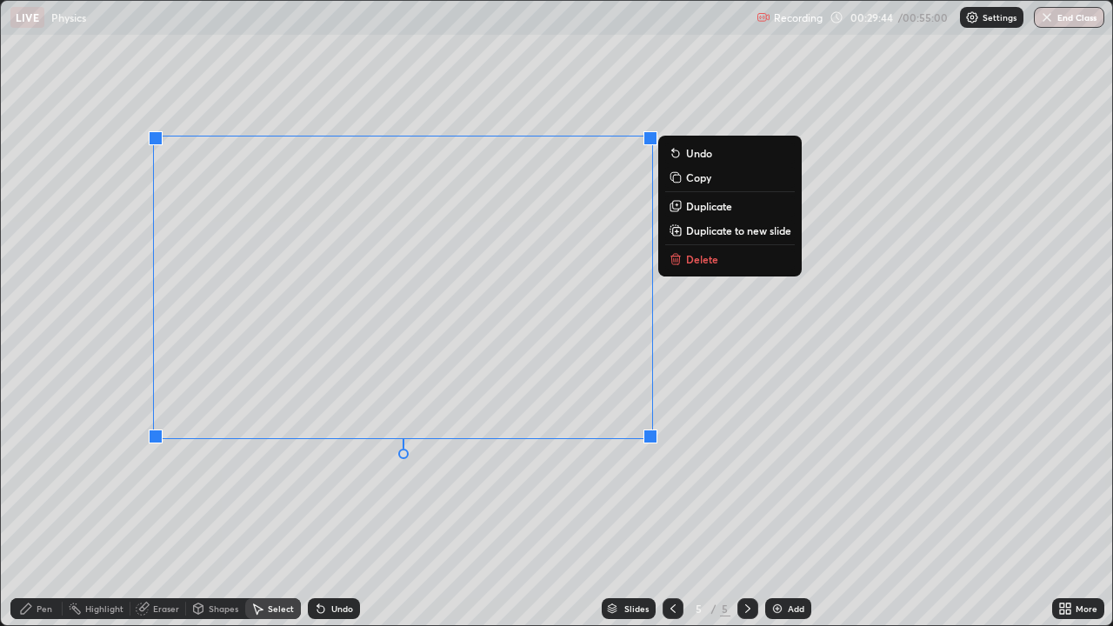
click at [717, 257] on button "Delete" at bounding box center [730, 259] width 130 height 21
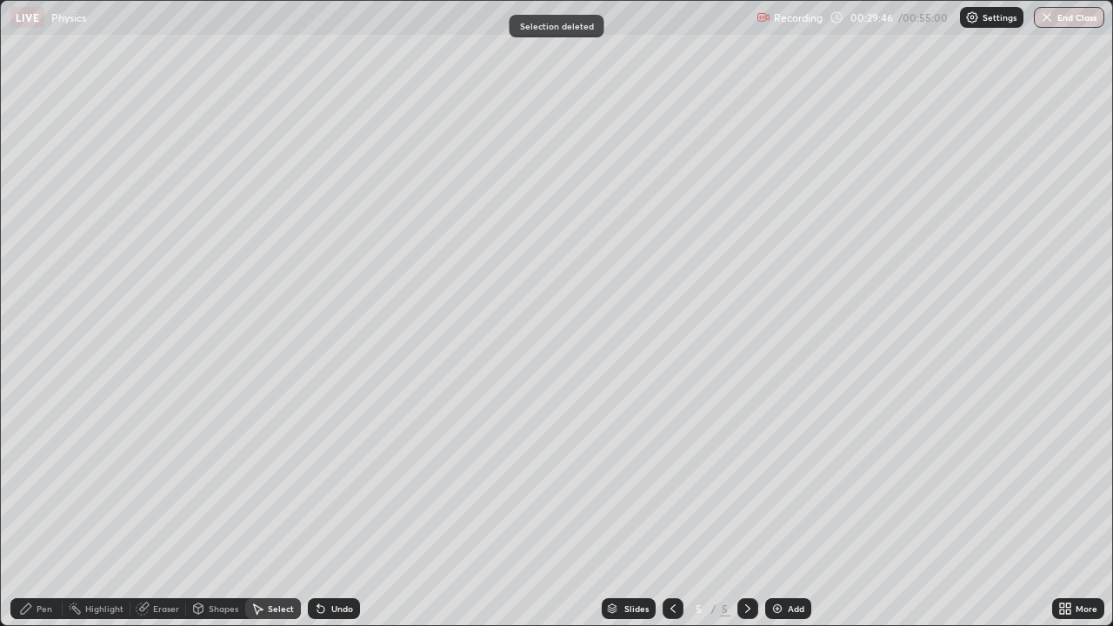
click at [43, 508] on div "Pen" at bounding box center [45, 608] width 16 height 9
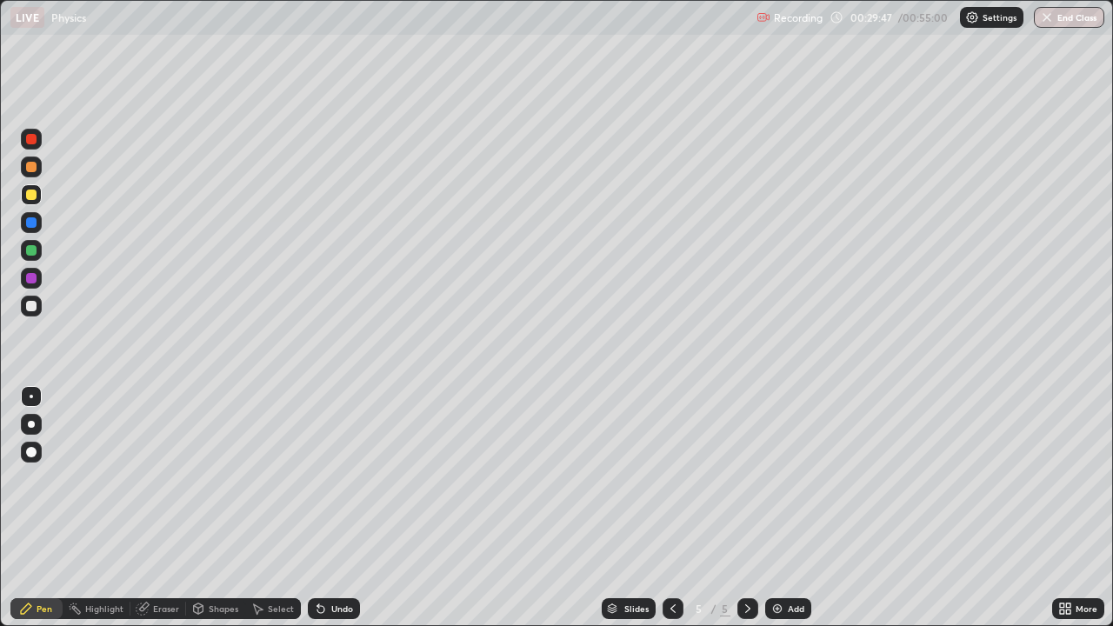
click at [31, 307] on div at bounding box center [31, 306] width 10 height 10
click at [326, 508] on div "Undo" at bounding box center [334, 608] width 52 height 21
click at [210, 508] on div "Shapes" at bounding box center [224, 608] width 30 height 9
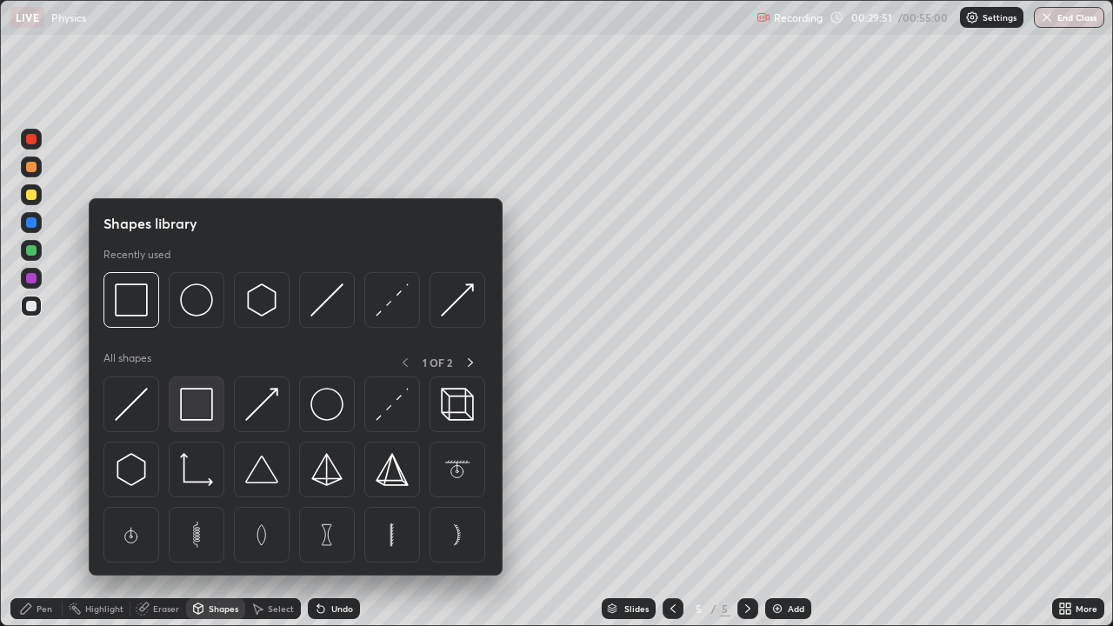
click at [206, 407] on img at bounding box center [196, 404] width 33 height 33
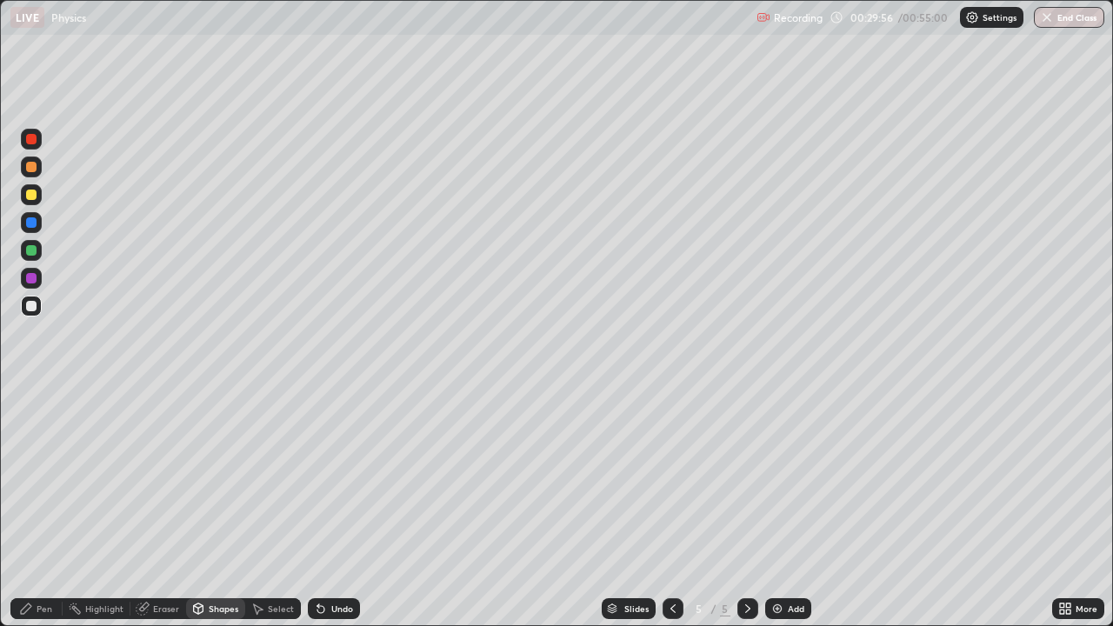
click at [31, 251] on div at bounding box center [31, 250] width 10 height 10
click at [44, 508] on div "Pen" at bounding box center [45, 608] width 16 height 9
click at [33, 305] on div at bounding box center [31, 306] width 10 height 10
click at [35, 251] on div at bounding box center [31, 250] width 10 height 10
click at [31, 307] on div at bounding box center [31, 306] width 10 height 10
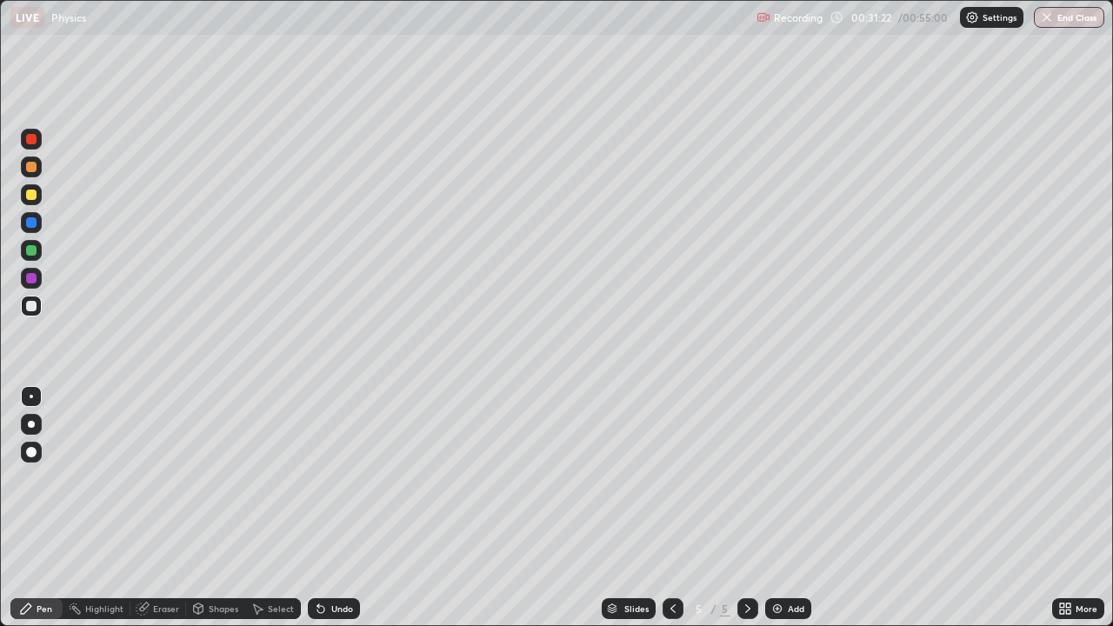
click at [281, 508] on div "Select" at bounding box center [281, 608] width 26 height 9
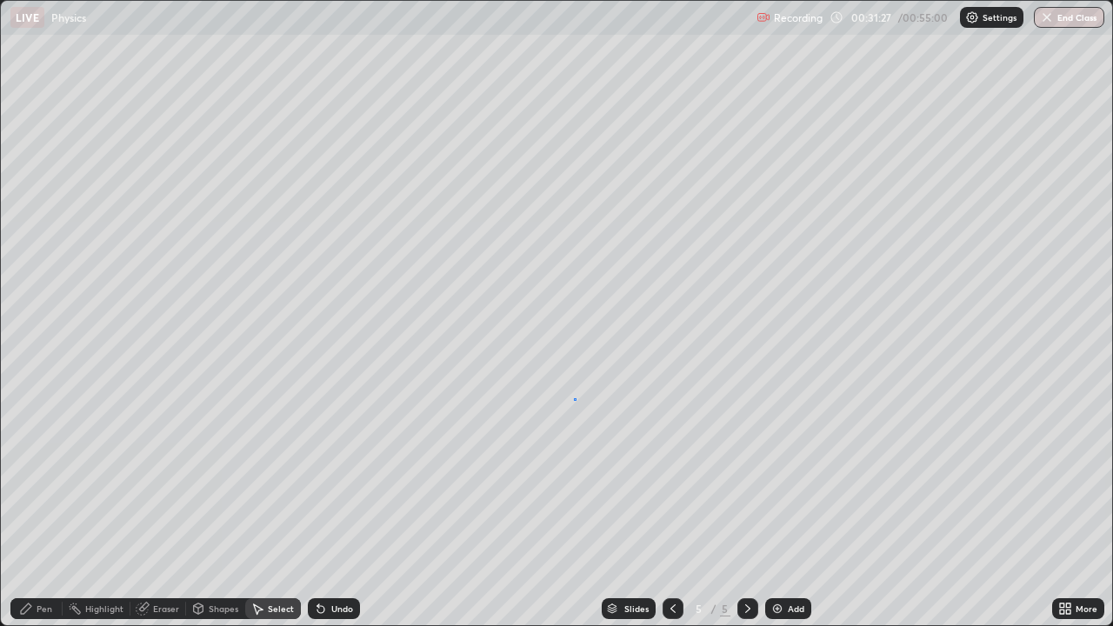
click at [574, 398] on div "0 ° Undo Copy Duplicate Duplicate to new slide Delete" at bounding box center [556, 313] width 1111 height 624
click at [35, 508] on div "Pen" at bounding box center [36, 608] width 52 height 21
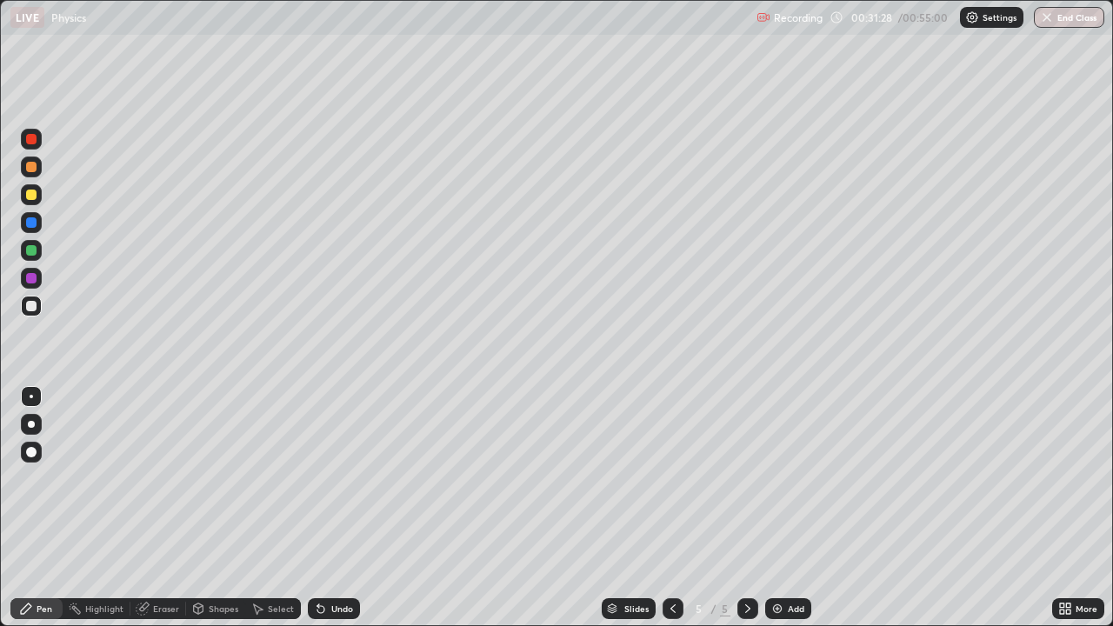
click at [30, 306] on div at bounding box center [31, 306] width 10 height 10
click at [264, 508] on div "Select" at bounding box center [273, 608] width 56 height 21
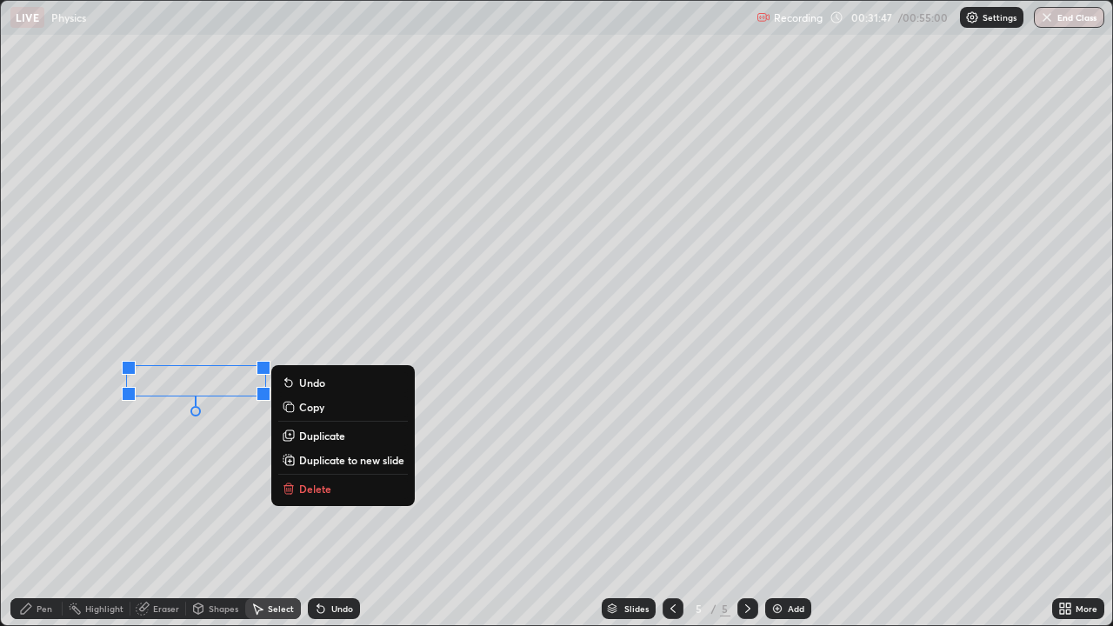
click at [313, 484] on p "Delete" at bounding box center [315, 489] width 32 height 14
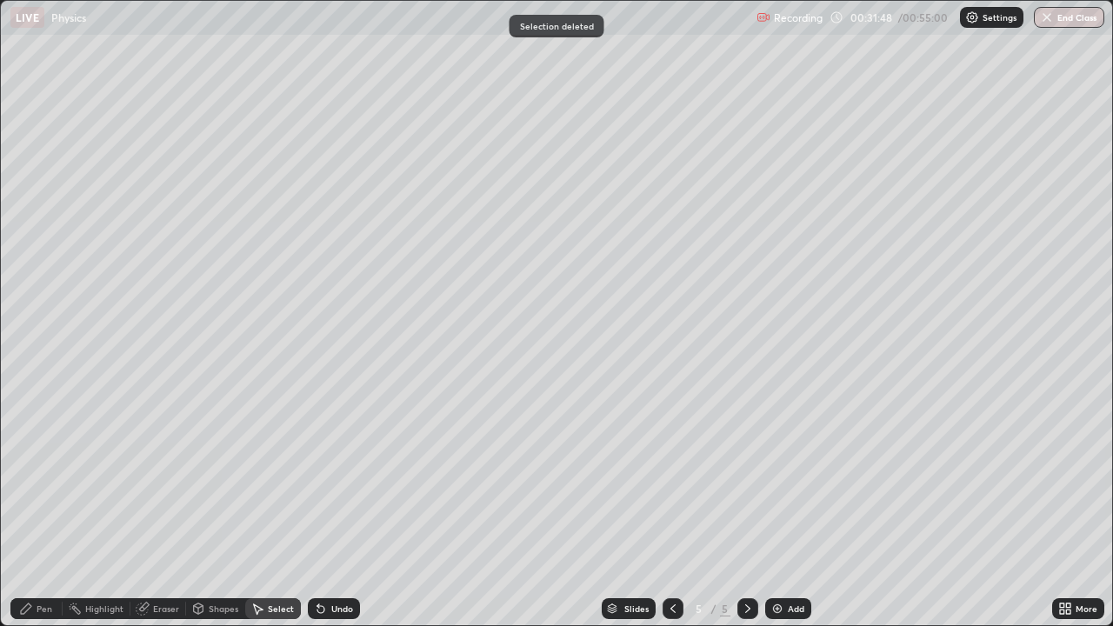
click at [30, 508] on icon at bounding box center [26, 609] width 10 height 10
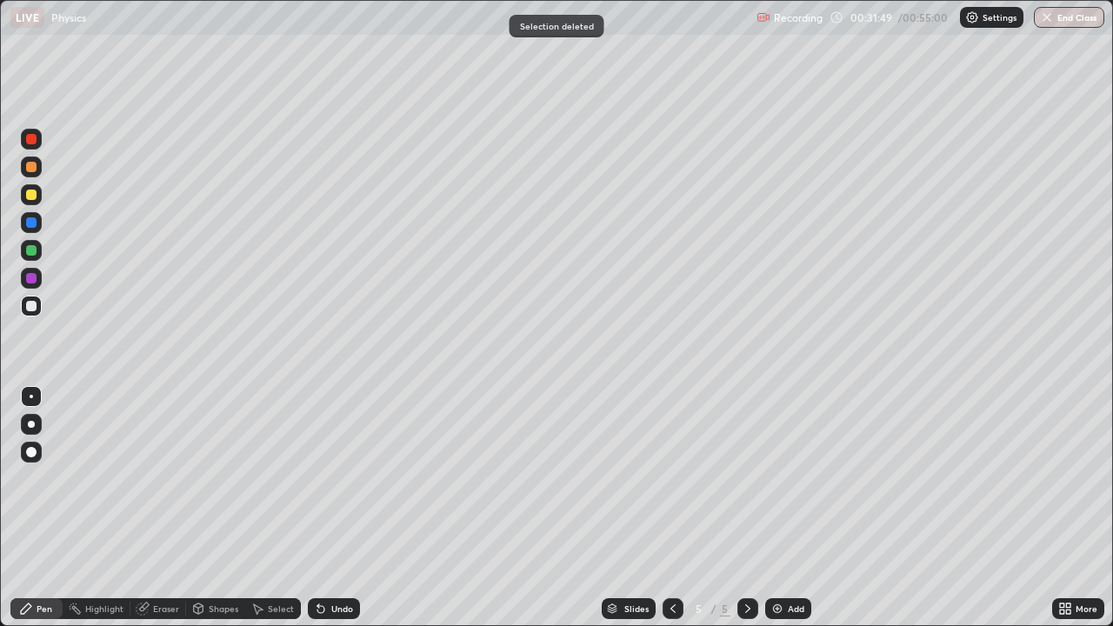
click at [32, 307] on div at bounding box center [31, 306] width 10 height 10
click at [335, 508] on div "Undo" at bounding box center [334, 608] width 52 height 21
click at [336, 508] on div "Undo" at bounding box center [334, 608] width 52 height 21
click at [325, 508] on div "Undo" at bounding box center [334, 608] width 52 height 21
click at [32, 195] on div at bounding box center [31, 195] width 10 height 10
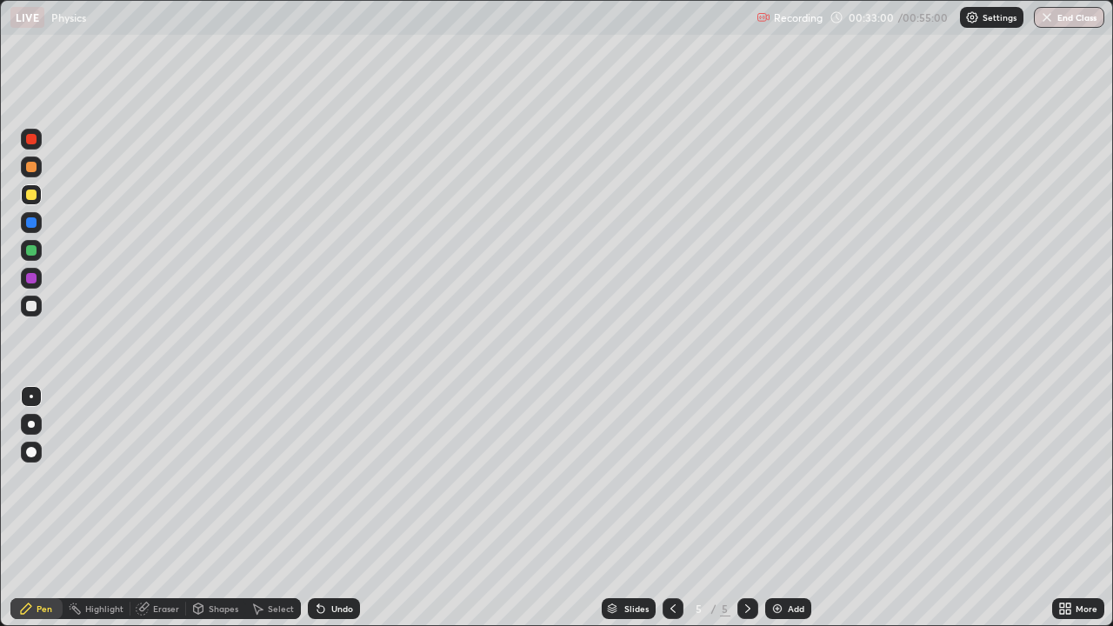
click at [32, 203] on div at bounding box center [31, 194] width 21 height 21
click at [331, 508] on div "Undo" at bounding box center [342, 608] width 22 height 9
click at [34, 310] on div at bounding box center [31, 306] width 10 height 10
click at [804, 508] on div "Add" at bounding box center [788, 608] width 46 height 21
click at [33, 201] on div at bounding box center [31, 194] width 21 height 21
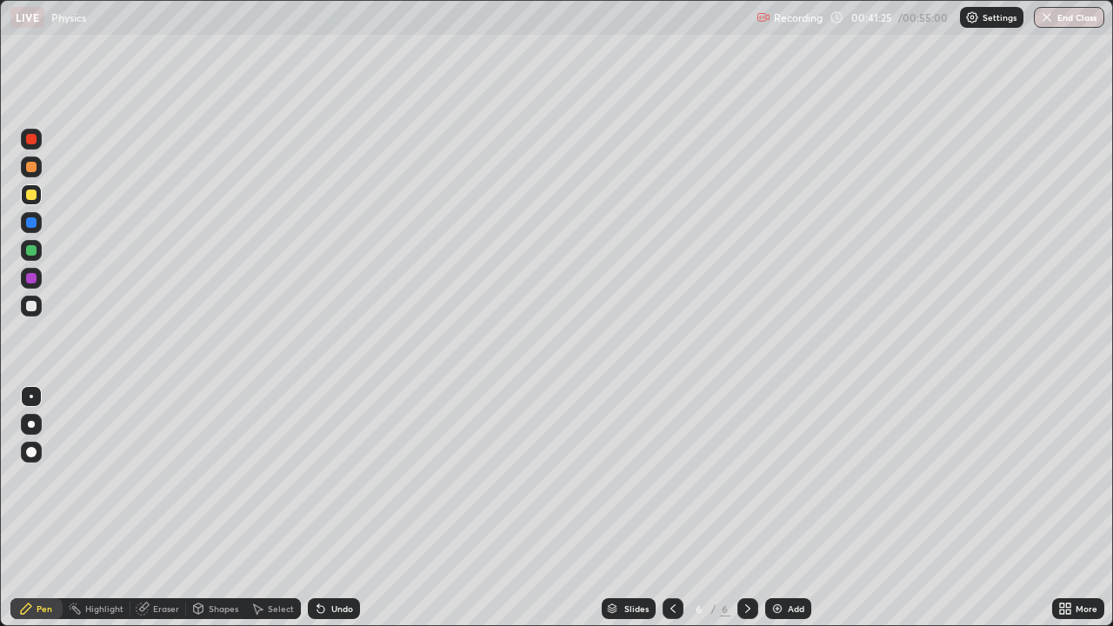
click at [28, 194] on div at bounding box center [31, 195] width 10 height 10
click at [32, 175] on div at bounding box center [31, 167] width 21 height 21
click at [32, 306] on div at bounding box center [31, 306] width 10 height 10
click at [334, 508] on div "Undo" at bounding box center [342, 608] width 22 height 9
click at [318, 508] on icon at bounding box center [320, 609] width 7 height 7
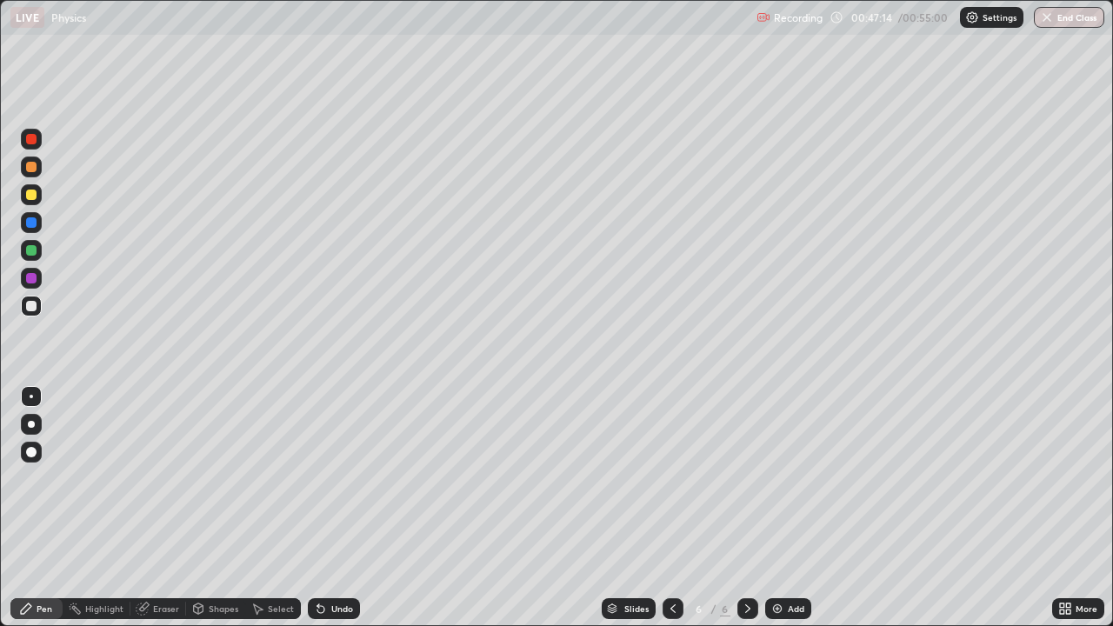
click at [318, 508] on icon at bounding box center [320, 609] width 7 height 7
click at [324, 508] on icon at bounding box center [321, 609] width 14 height 14
click at [794, 508] on div "Add" at bounding box center [796, 608] width 17 height 9
click at [27, 193] on div at bounding box center [31, 195] width 10 height 10
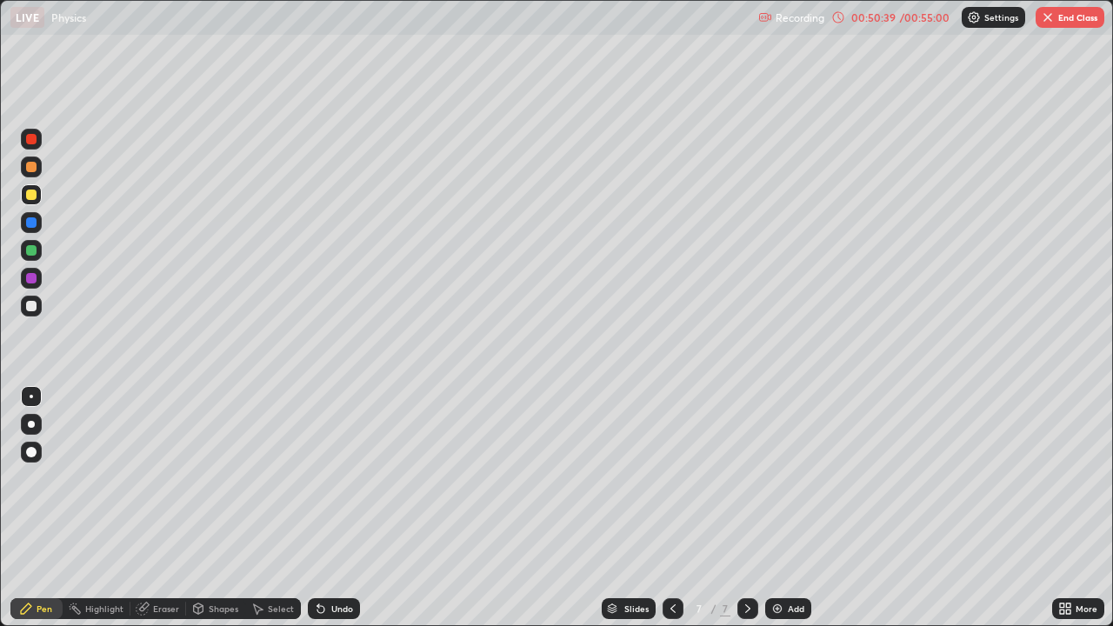
click at [337, 508] on div "Undo" at bounding box center [342, 608] width 22 height 9
click at [338, 508] on div "Undo" at bounding box center [342, 608] width 22 height 9
click at [30, 307] on div at bounding box center [31, 306] width 10 height 10
click at [30, 254] on div at bounding box center [31, 250] width 10 height 10
click at [788, 508] on div "Add" at bounding box center [796, 608] width 17 height 9
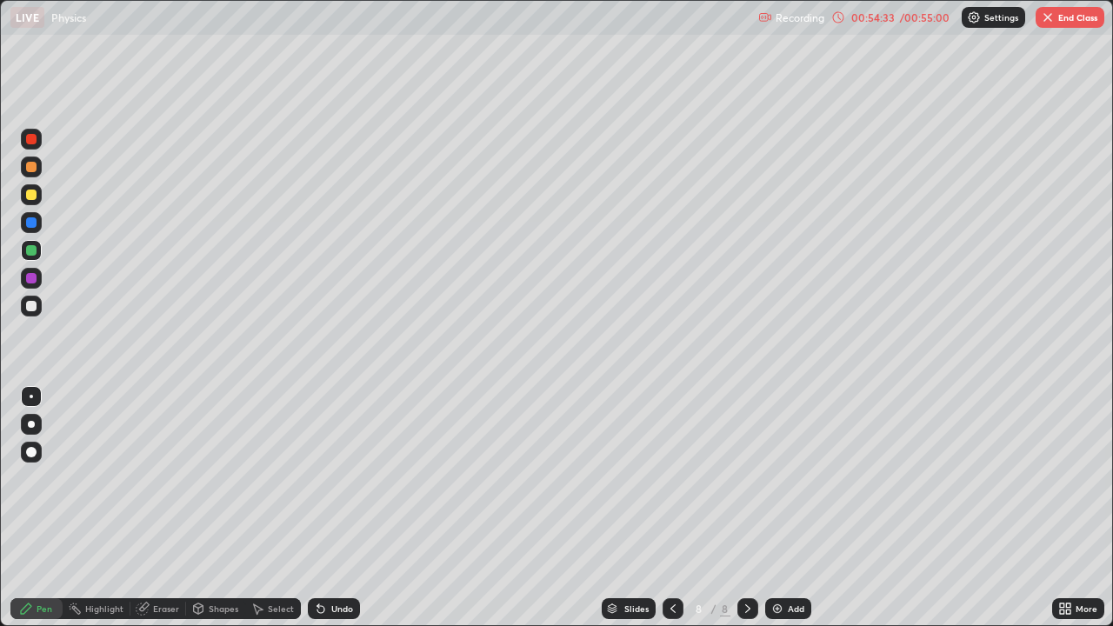
click at [29, 307] on div at bounding box center [31, 306] width 10 height 10
click at [30, 199] on div at bounding box center [31, 195] width 10 height 10
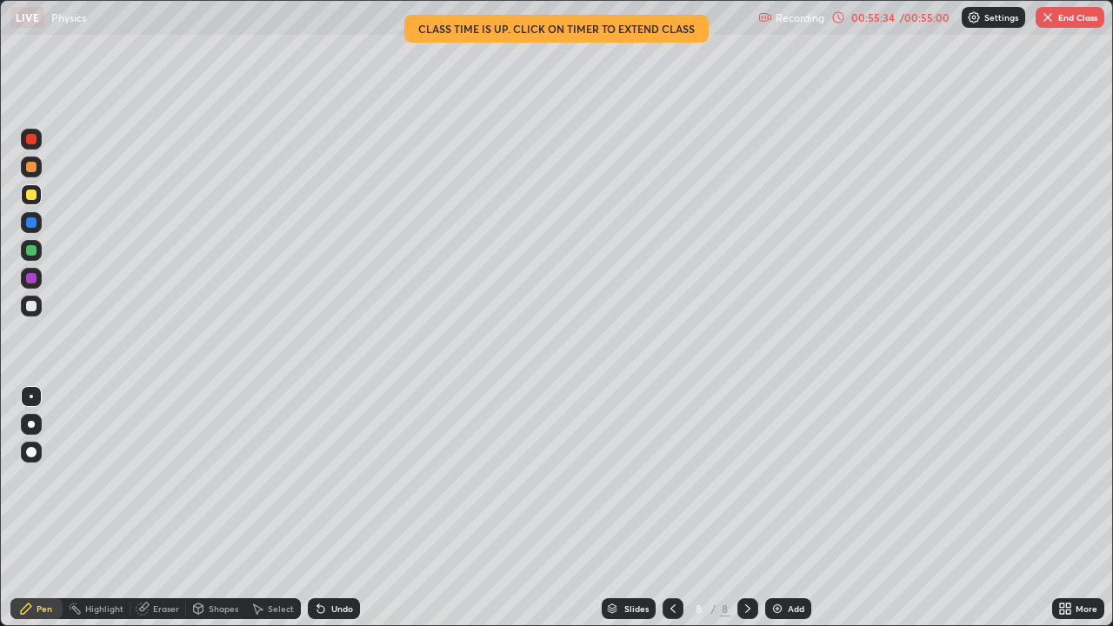
click at [30, 308] on div at bounding box center [31, 306] width 10 height 10
click at [339, 508] on div "Undo" at bounding box center [342, 608] width 22 height 9
click at [28, 249] on div at bounding box center [31, 250] width 10 height 10
click at [35, 252] on div at bounding box center [31, 250] width 10 height 10
click at [341, 508] on div "Undo" at bounding box center [334, 608] width 52 height 21
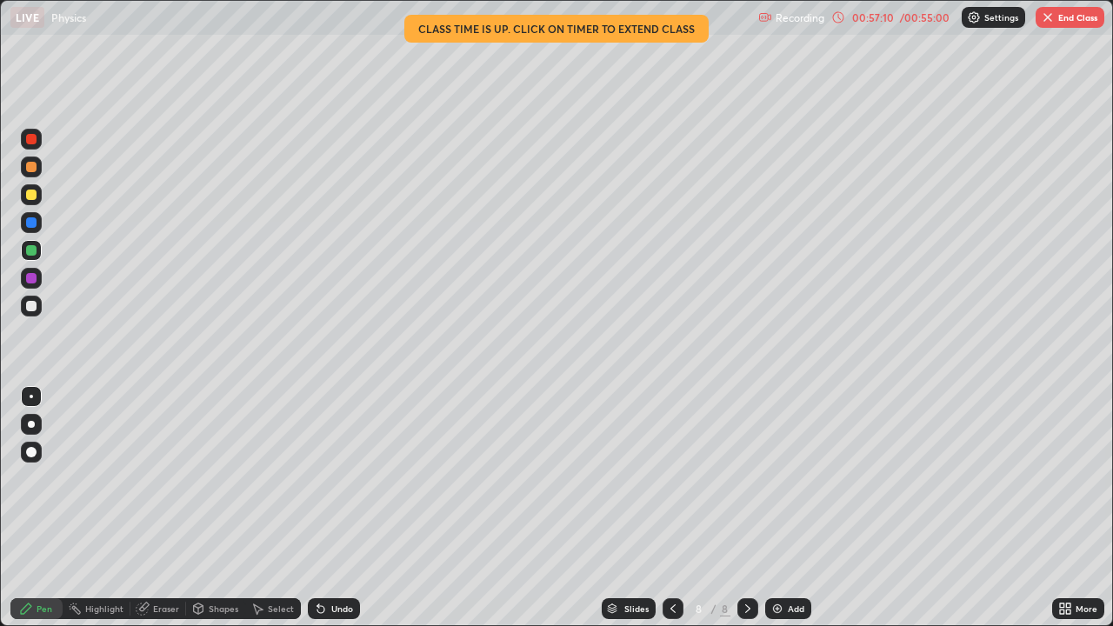
click at [337, 508] on div "Undo" at bounding box center [342, 608] width 22 height 9
click at [336, 508] on div "Undo" at bounding box center [342, 608] width 22 height 9
click at [31, 307] on div at bounding box center [31, 306] width 10 height 10
click at [279, 508] on div "Select" at bounding box center [281, 608] width 26 height 9
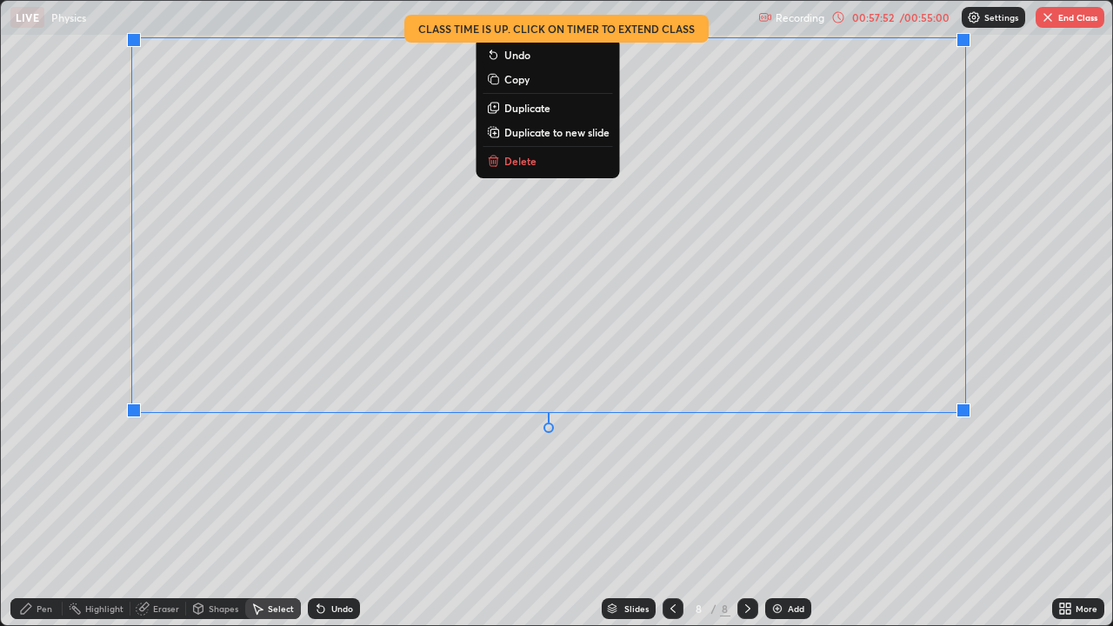
click at [446, 508] on div "0 ° Undo Copy Duplicate Duplicate to new slide Delete" at bounding box center [556, 313] width 1111 height 624
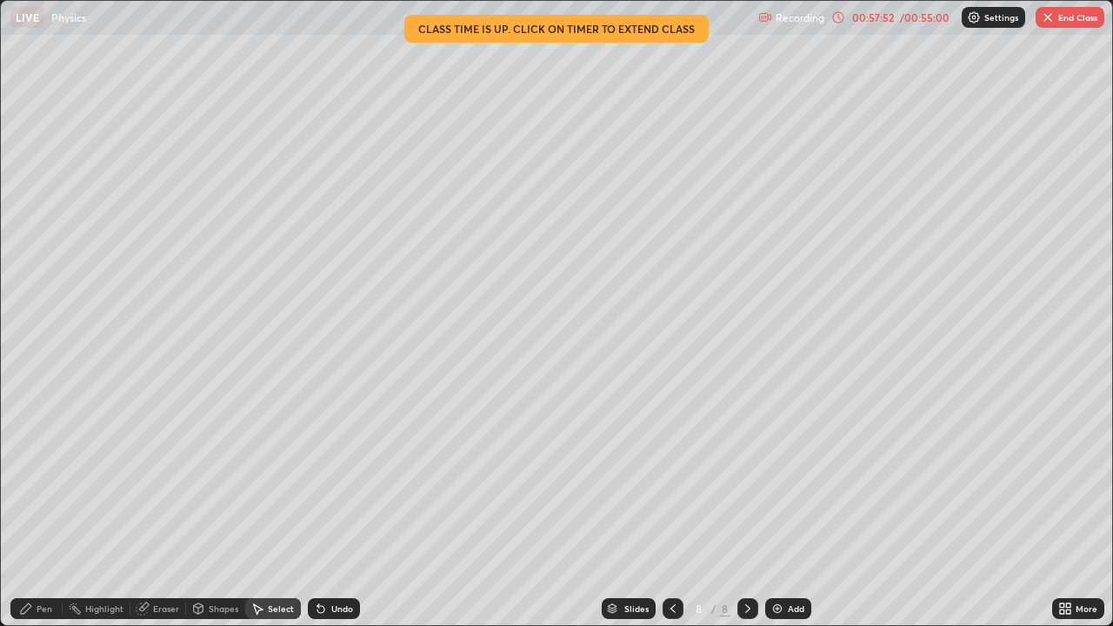
click at [39, 508] on div "Pen" at bounding box center [45, 608] width 16 height 9
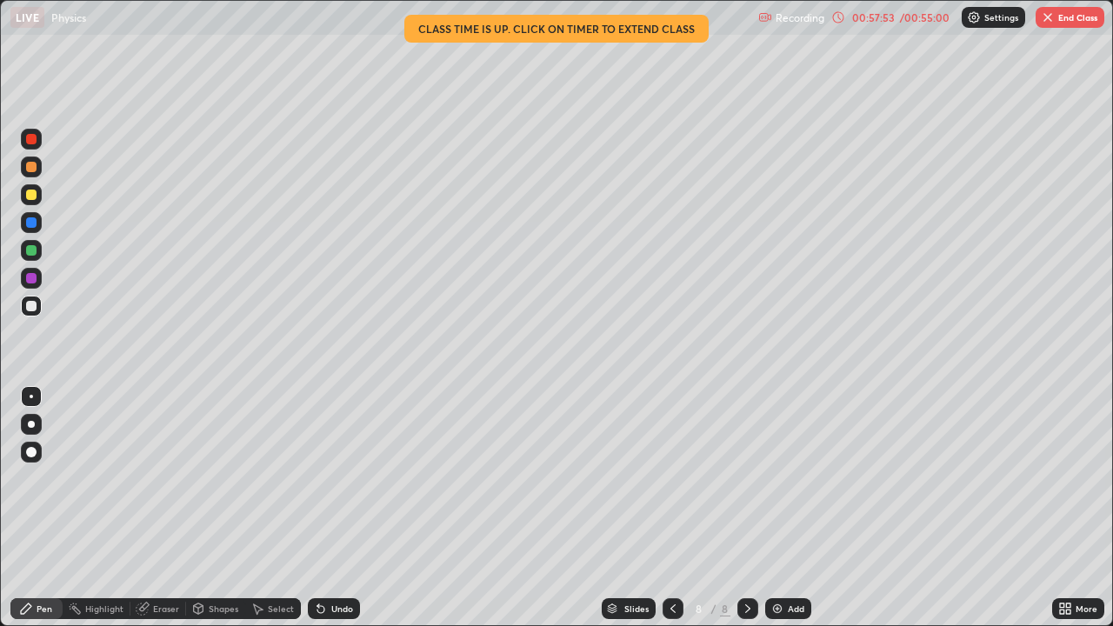
click at [30, 199] on div at bounding box center [31, 195] width 10 height 10
click at [337, 508] on div "Undo" at bounding box center [342, 608] width 22 height 9
click at [23, 311] on div at bounding box center [31, 306] width 21 height 21
click at [289, 508] on div "Select" at bounding box center [273, 608] width 56 height 21
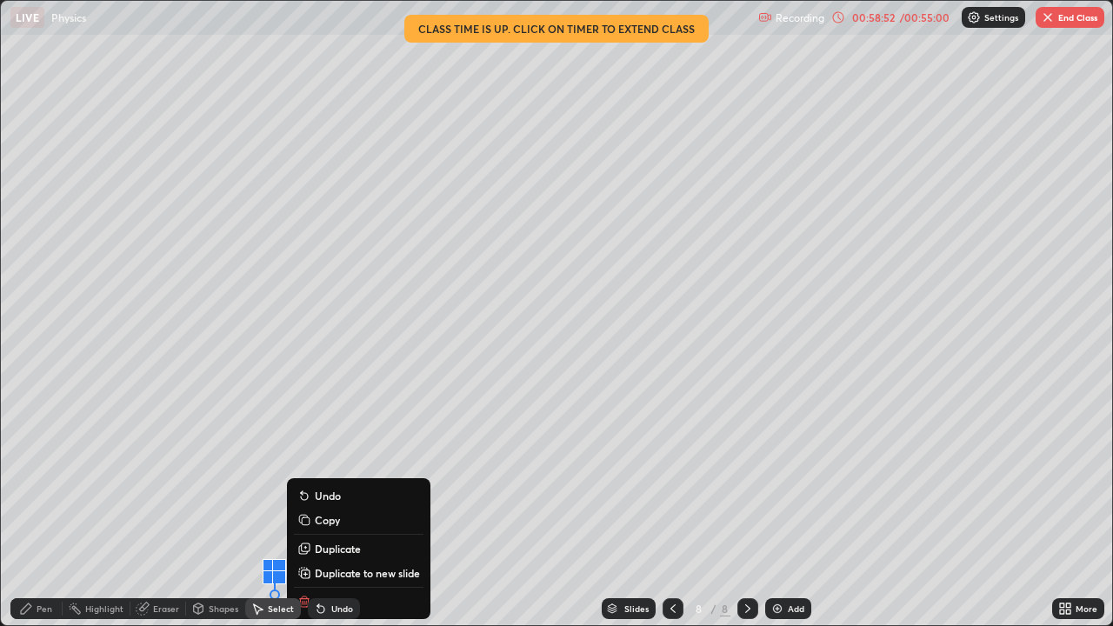
click at [37, 508] on div "Pen" at bounding box center [45, 608] width 16 height 9
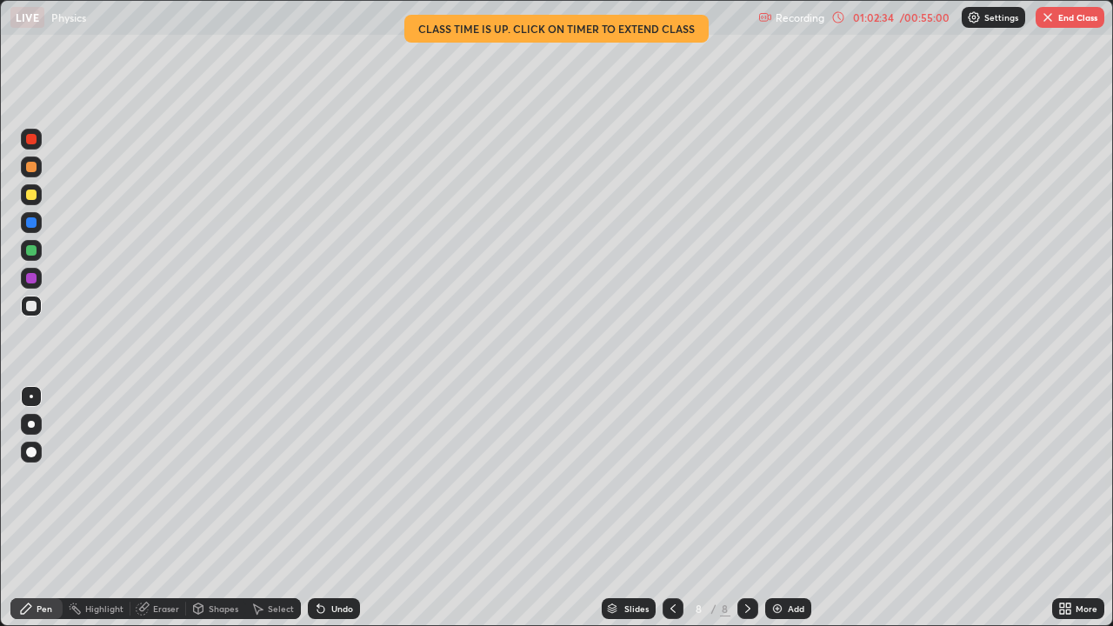
click at [143, 508] on icon at bounding box center [142, 609] width 11 height 11
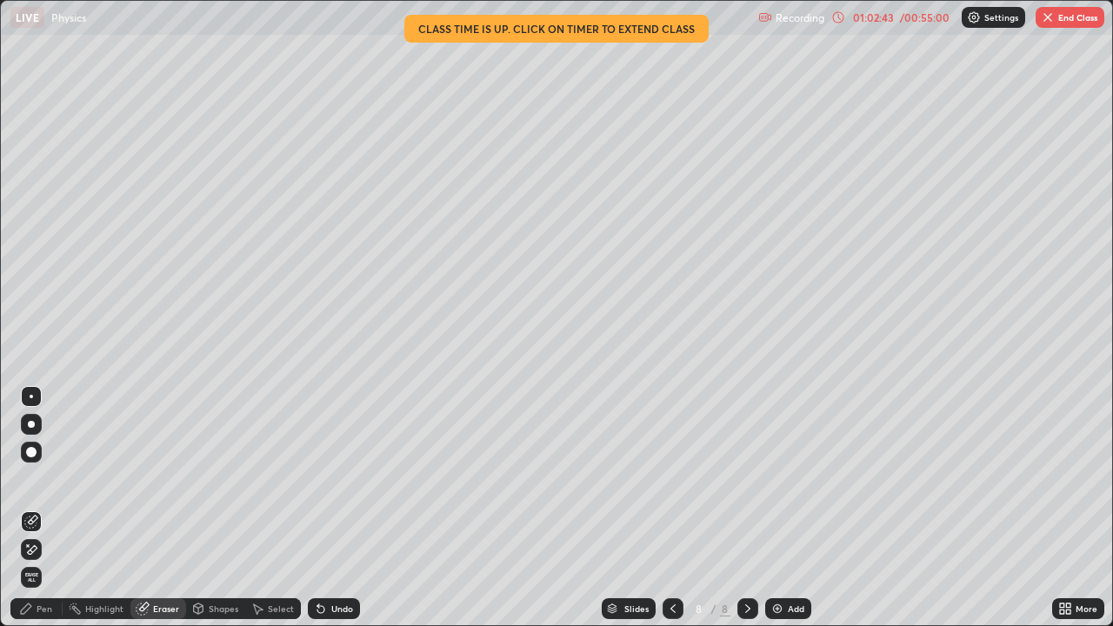
click at [1081, 11] on button "End Class" at bounding box center [1070, 17] width 69 height 21
click at [1078, 13] on button "End Class" at bounding box center [1070, 17] width 69 height 21
click at [1070, 21] on button "End Class" at bounding box center [1070, 17] width 69 height 21
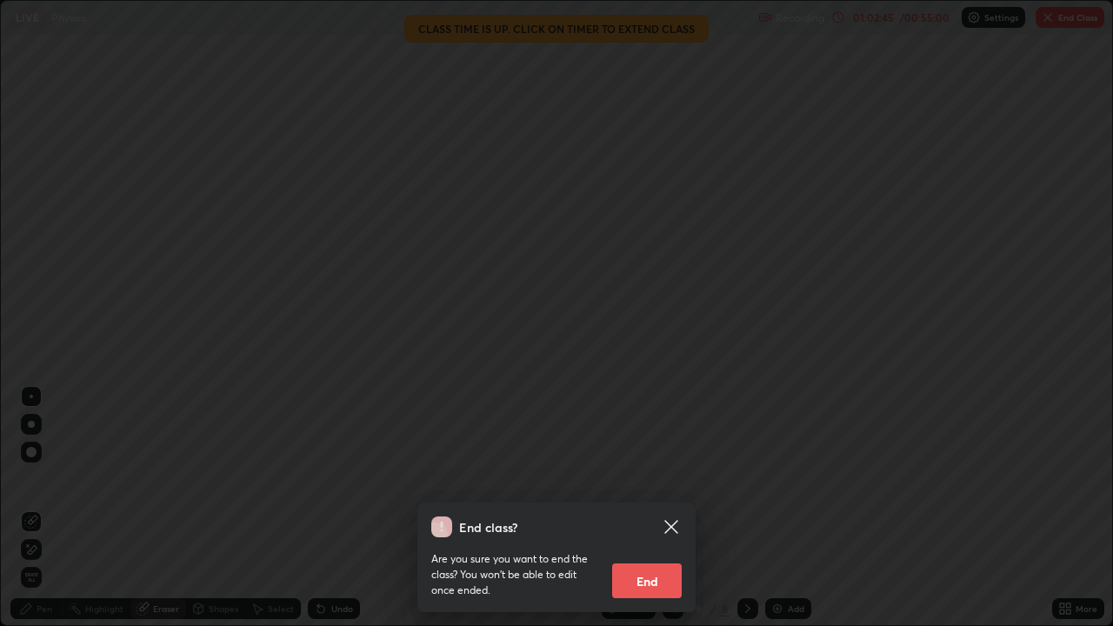
click at [1067, 17] on div at bounding box center [556, 313] width 1113 height 626
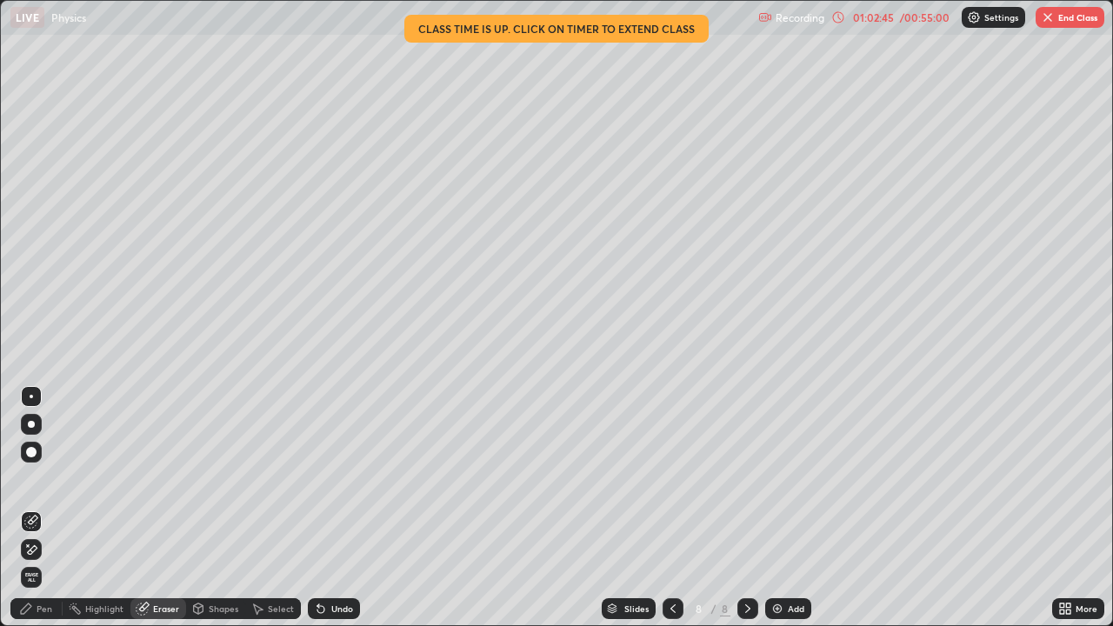
click at [1066, 13] on div at bounding box center [556, 313] width 1113 height 626
click at [1075, 16] on button "End Class" at bounding box center [1070, 17] width 69 height 21
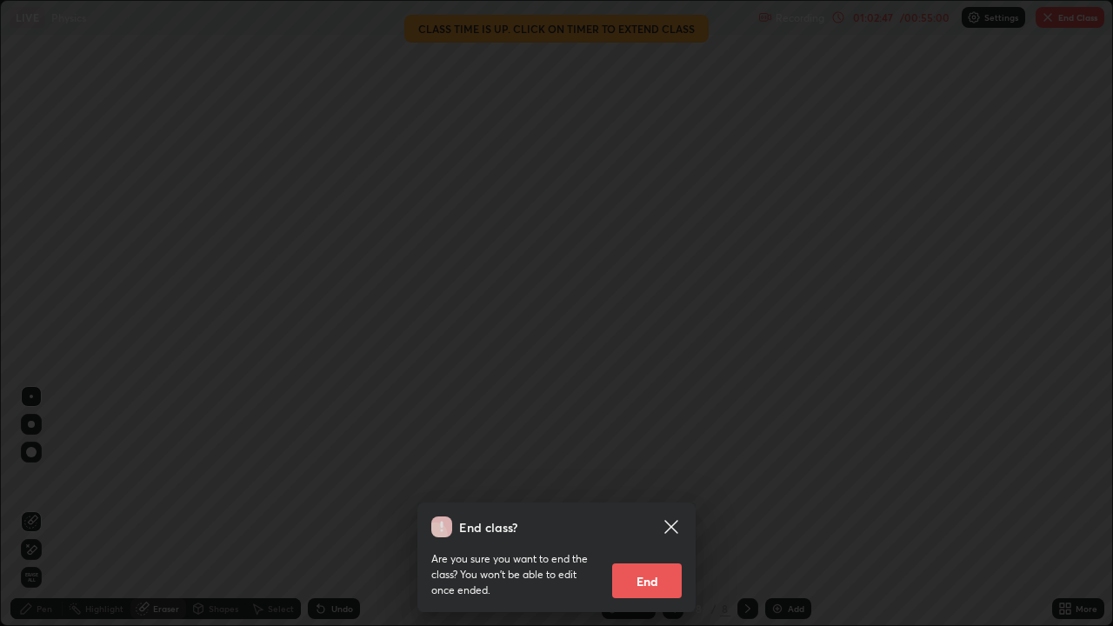
click at [756, 508] on div "End class? Are you sure you want to end the class? You won’t be able to edit on…" at bounding box center [556, 313] width 1113 height 626
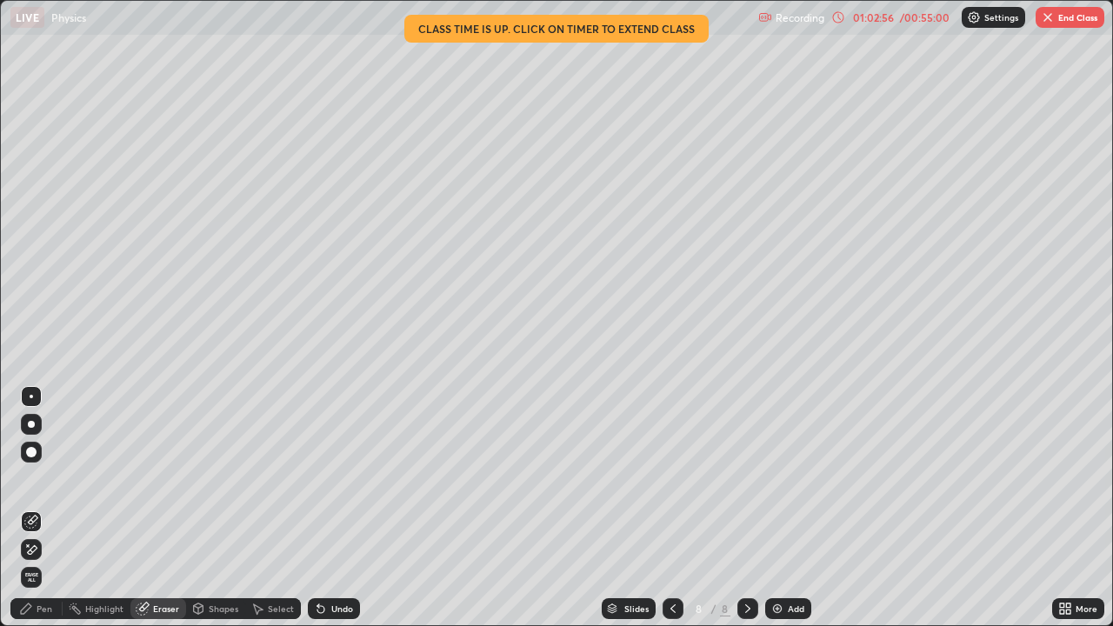
click at [1064, 15] on button "End Class" at bounding box center [1070, 17] width 69 height 21
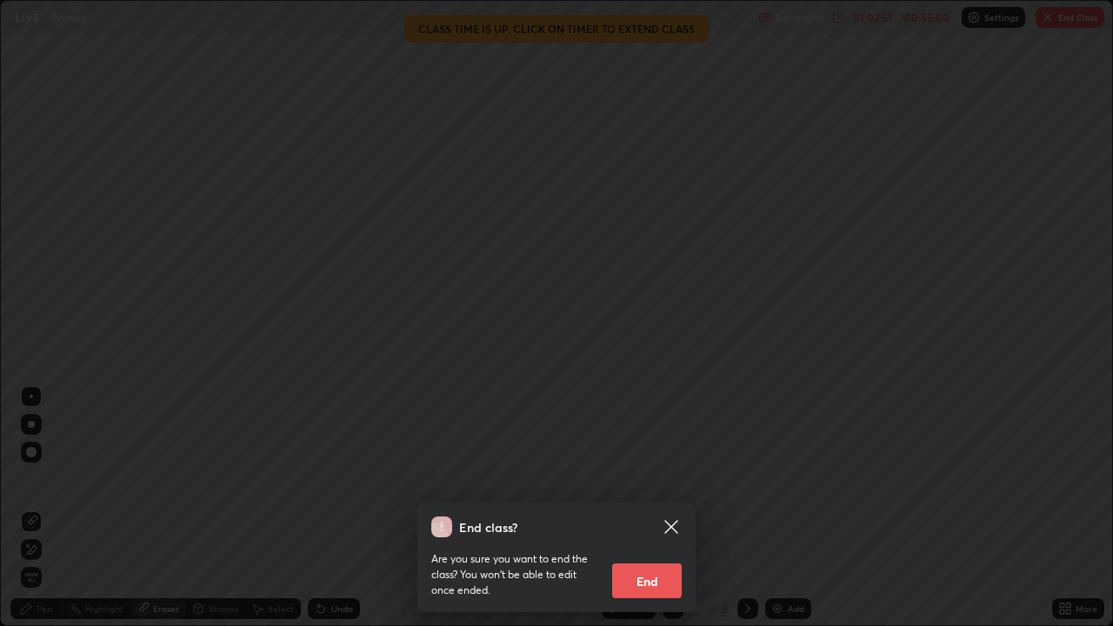
click at [792, 508] on div "End class? Are you sure you want to end the class? You won’t be able to edit on…" at bounding box center [556, 313] width 1113 height 626
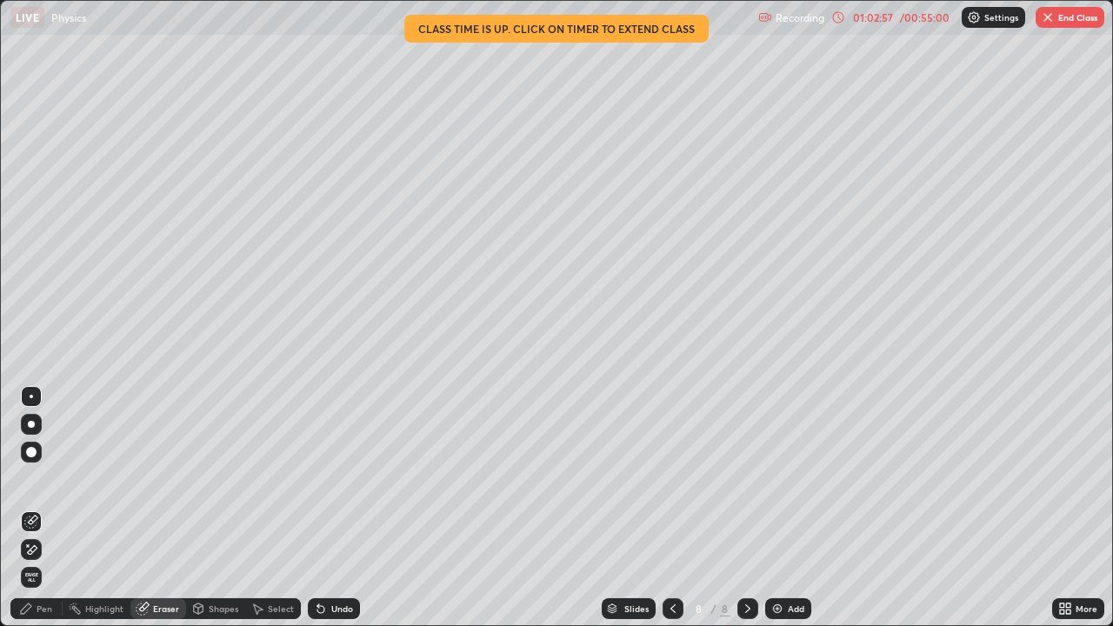
click at [792, 508] on div at bounding box center [556, 313] width 1113 height 626
click at [1082, 17] on button "End Class" at bounding box center [1070, 17] width 69 height 21
